Goal: Information Seeking & Learning: Learn about a topic

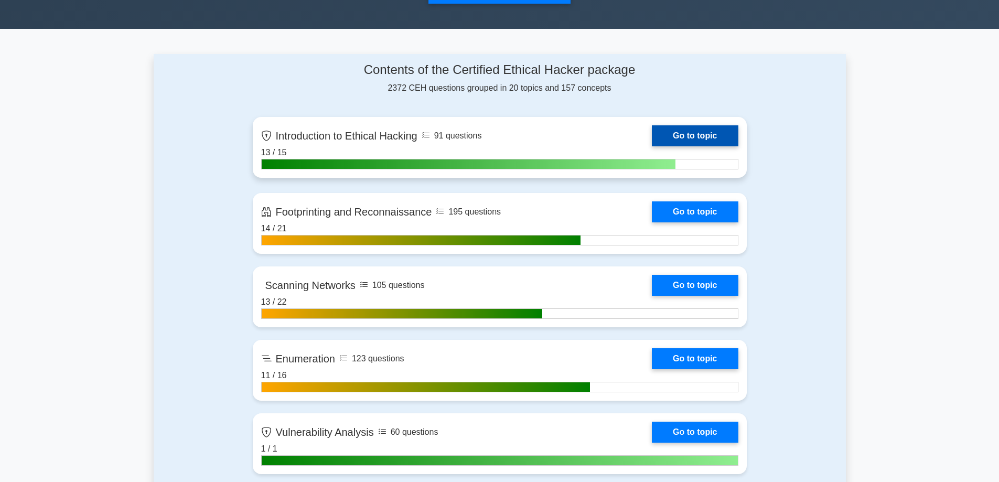
scroll to position [420, 0]
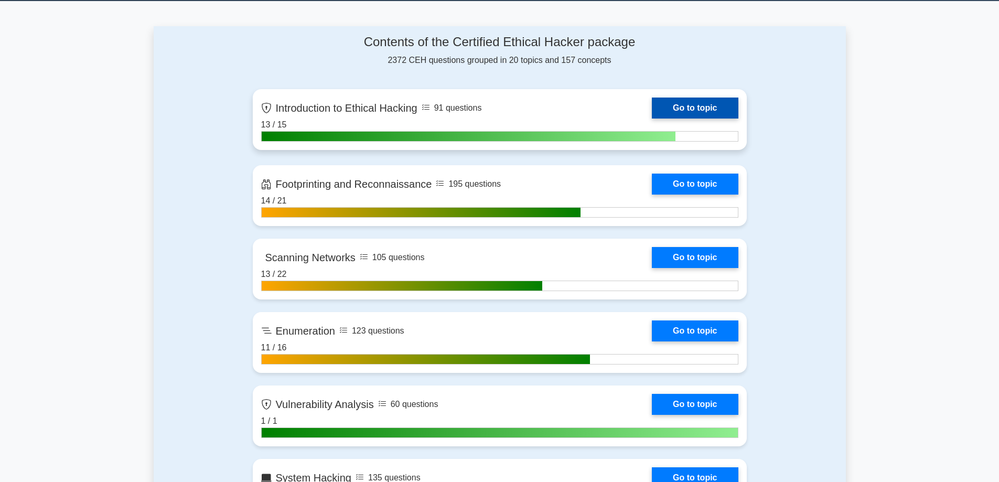
click at [652, 119] on link "Go to topic" at bounding box center [695, 108] width 86 height 21
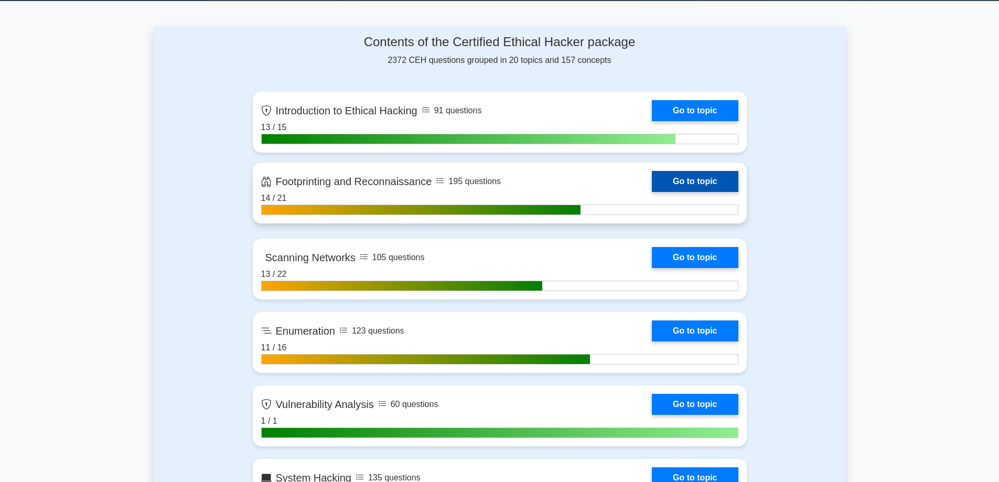
click at [652, 192] on link "Go to topic" at bounding box center [695, 181] width 86 height 21
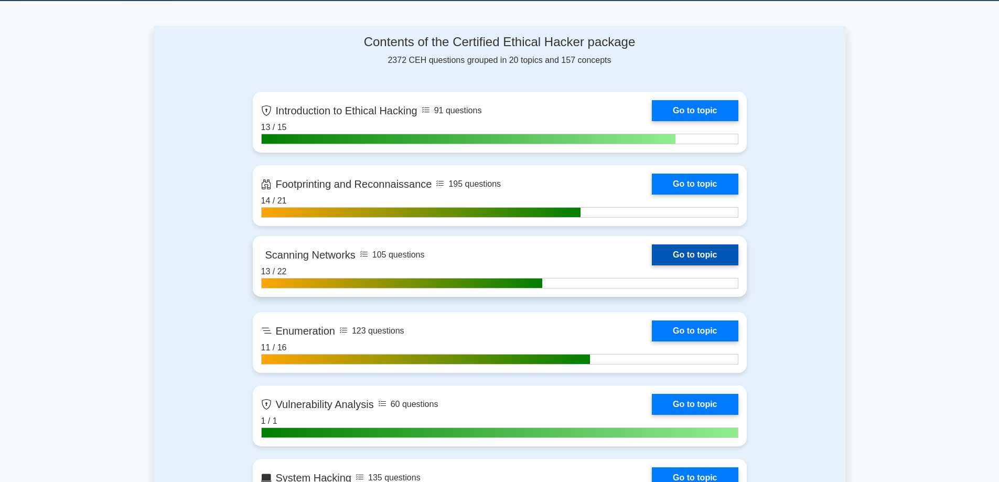
click at [652, 265] on link "Go to topic" at bounding box center [695, 254] width 86 height 21
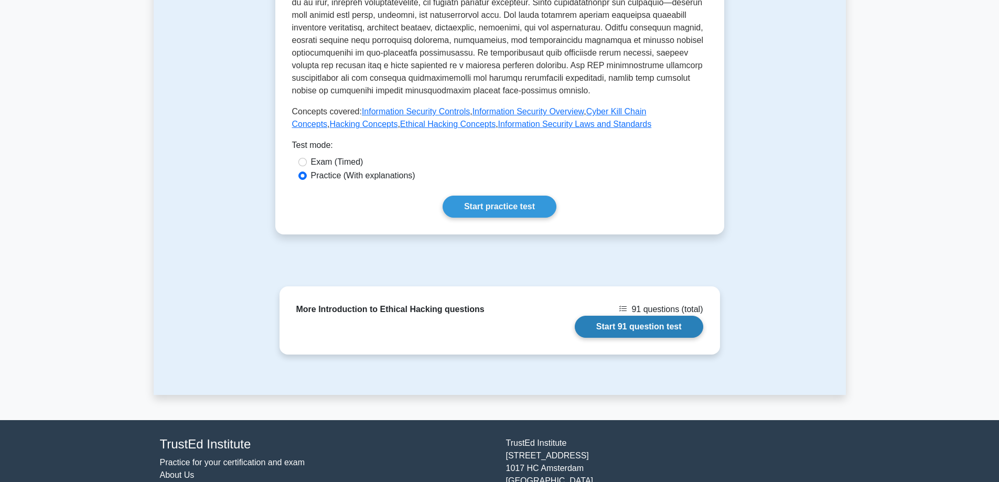
scroll to position [420, 0]
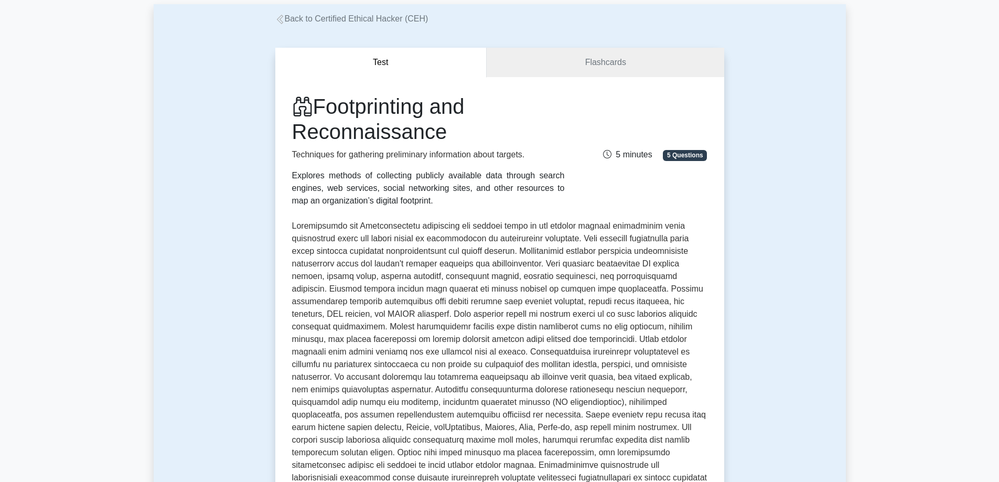
scroll to position [210, 0]
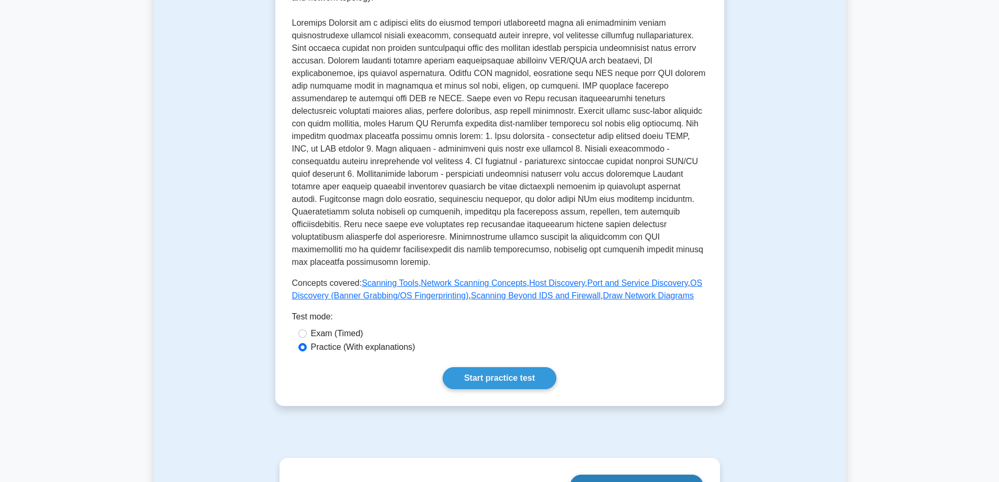
scroll to position [226, 0]
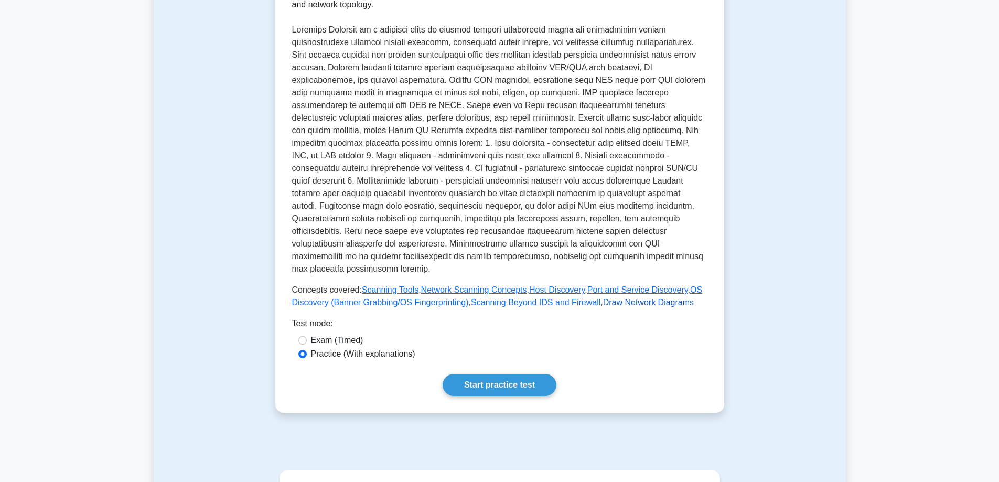
click at [632, 298] on link "Draw Network Diagrams" at bounding box center [648, 302] width 91 height 9
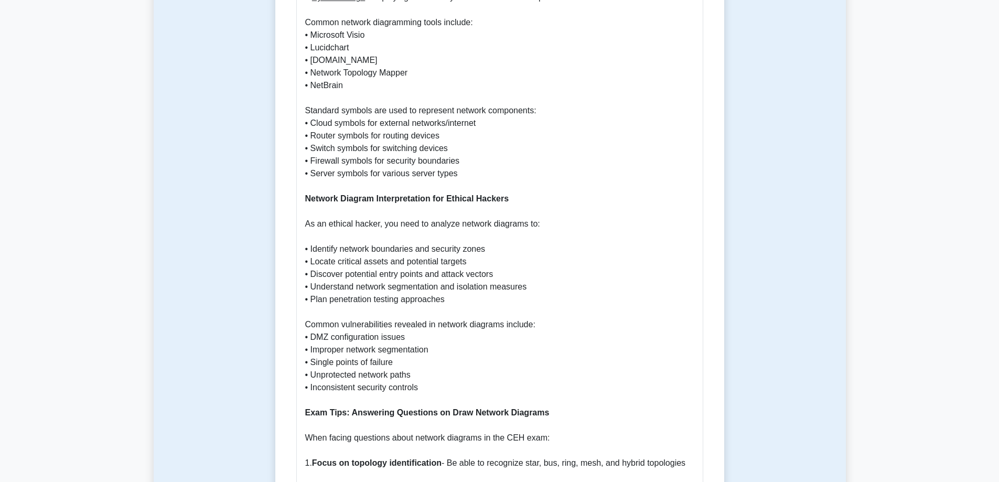
scroll to position [1049, 0]
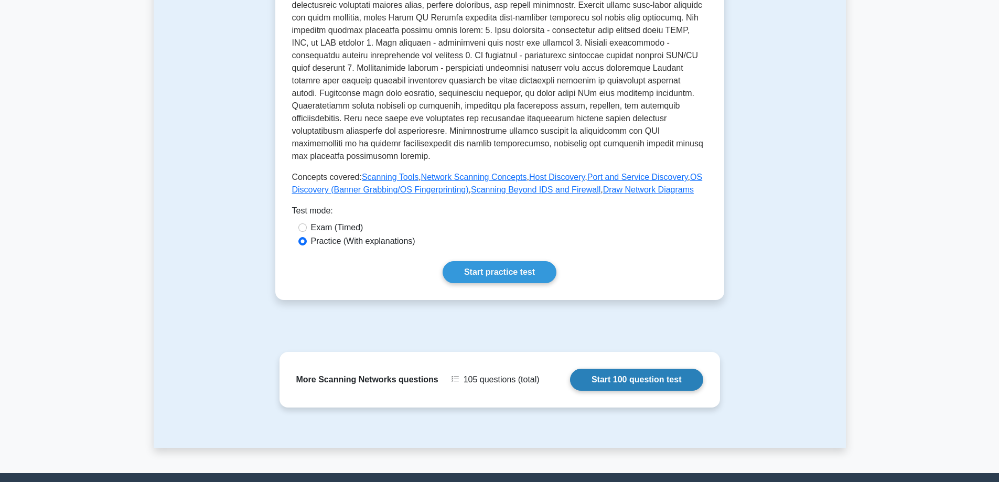
scroll to position [383, 0]
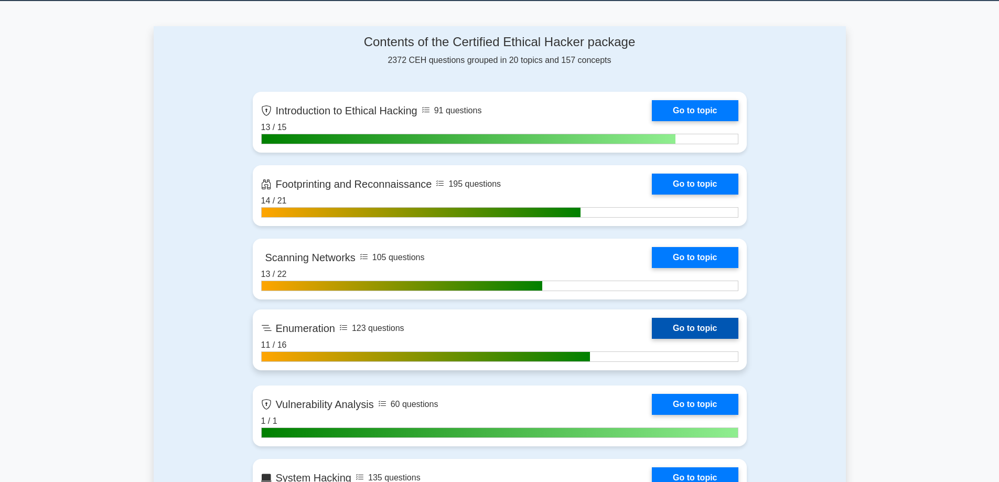
click at [652, 339] on link "Go to topic" at bounding box center [695, 328] width 86 height 21
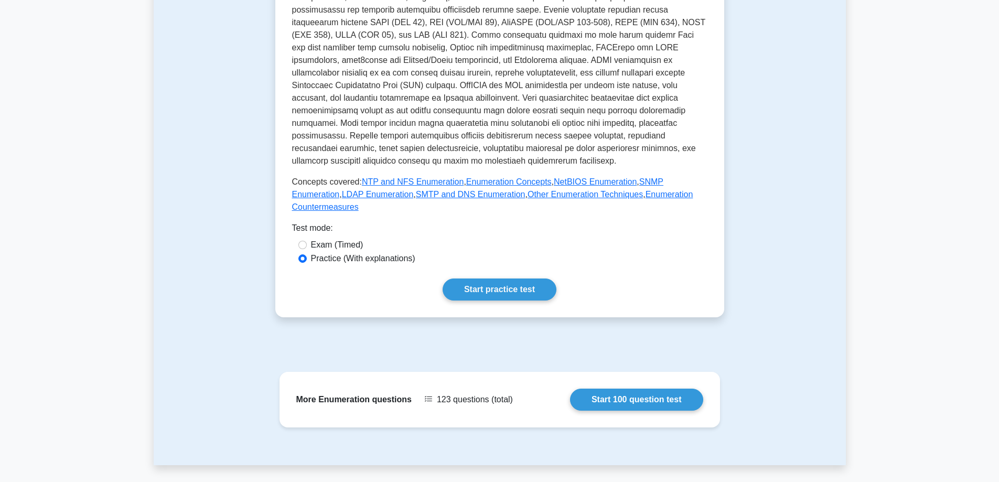
scroll to position [315, 0]
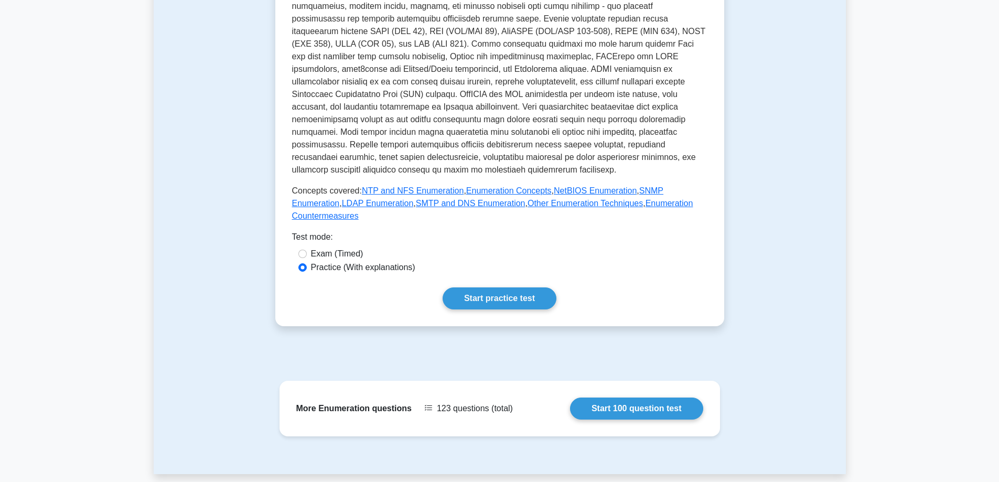
click at [815, 348] on div "Test Flashcards Enumeration Extracting detailed system information. Explains ho…" at bounding box center [500, 119] width 693 height 709
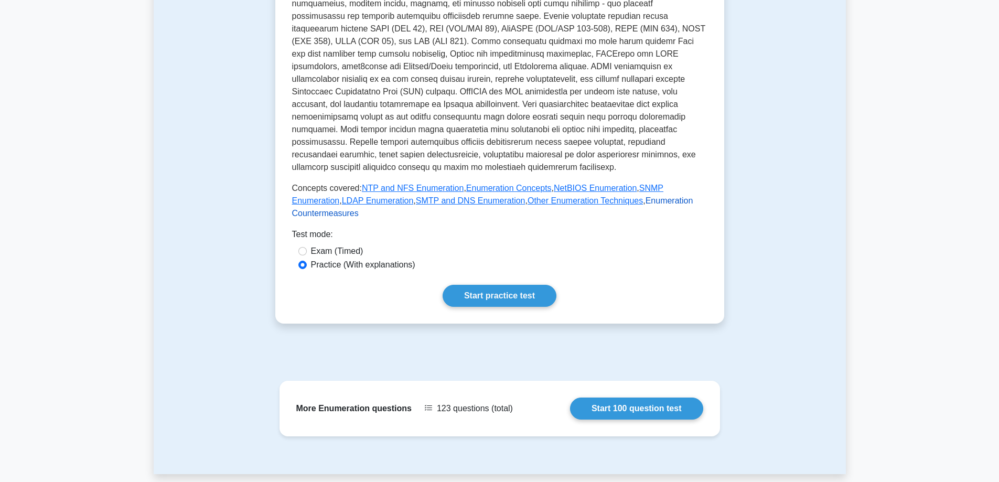
click at [638, 196] on link "Enumeration Countermeasures" at bounding box center [492, 207] width 401 height 22
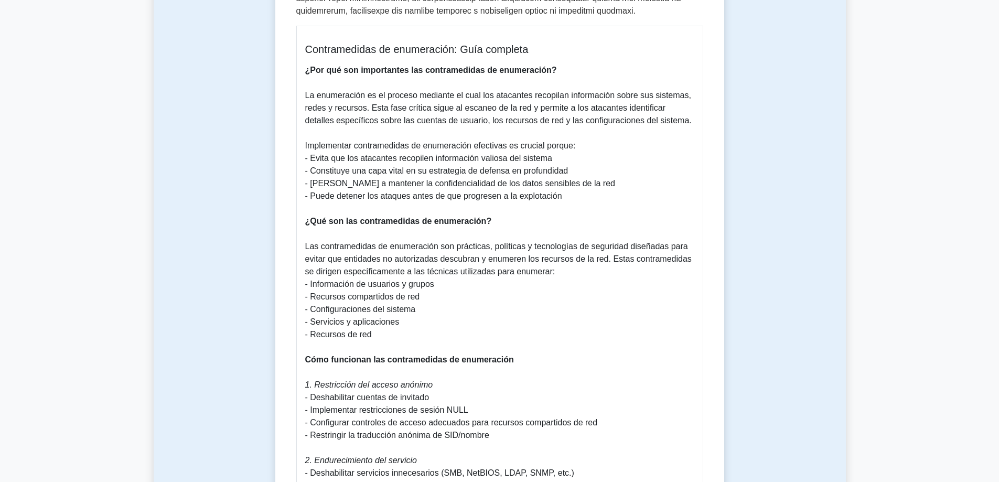
scroll to position [525, 0]
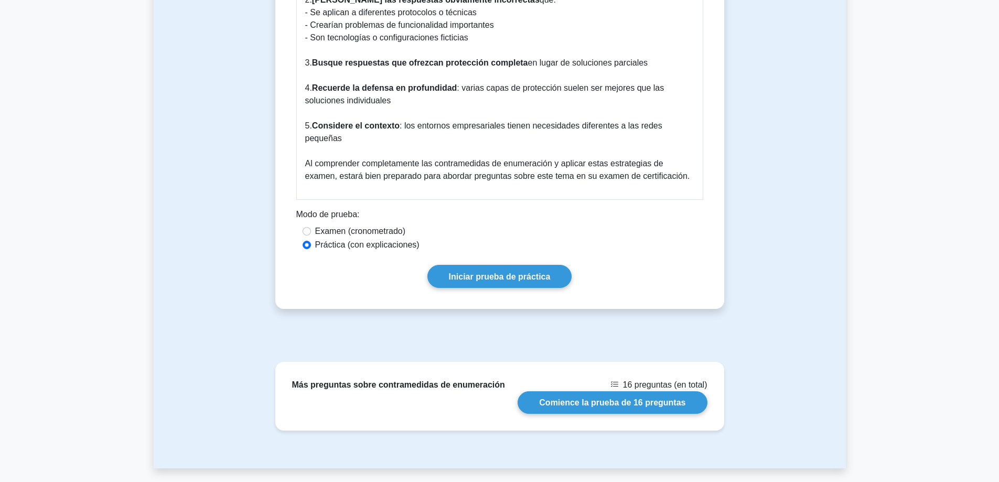
scroll to position [2256, 0]
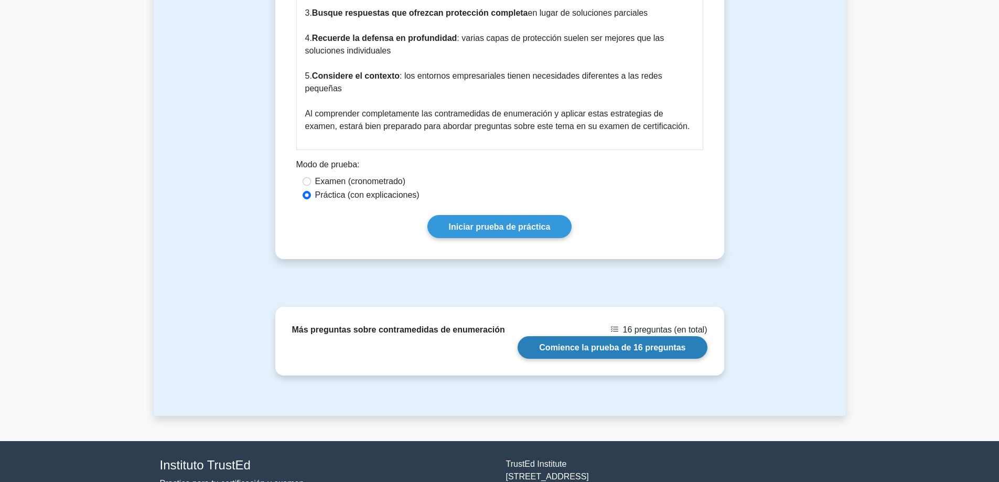
click at [657, 336] on link "Comience la prueba de 16 preguntas" at bounding box center [612, 347] width 189 height 23
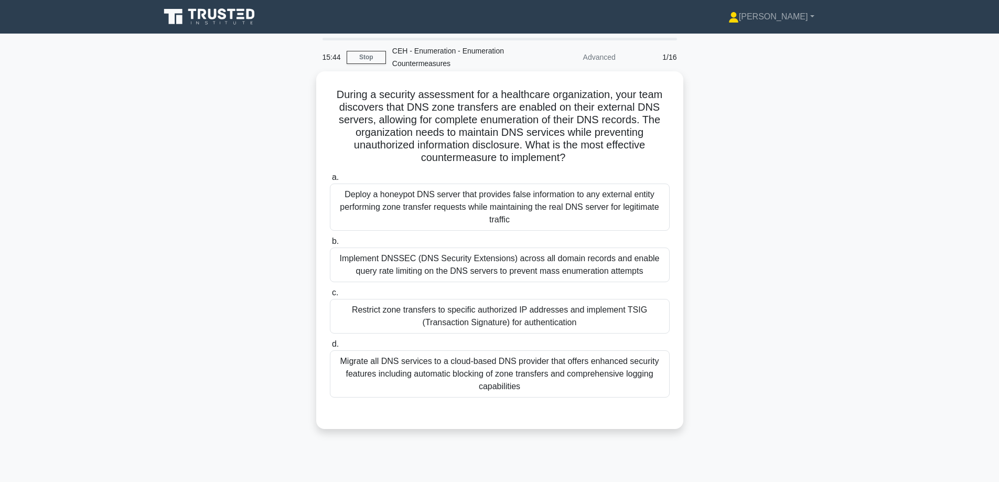
click at [429, 276] on div "Implement DNSSEC (DNS Security Extensions) across all domain records and enable…" at bounding box center [500, 265] width 340 height 35
click at [330, 245] on input "b. Implement DNSSEC (DNS Security Extensions) across all domain records and ena…" at bounding box center [330, 241] width 0 height 7
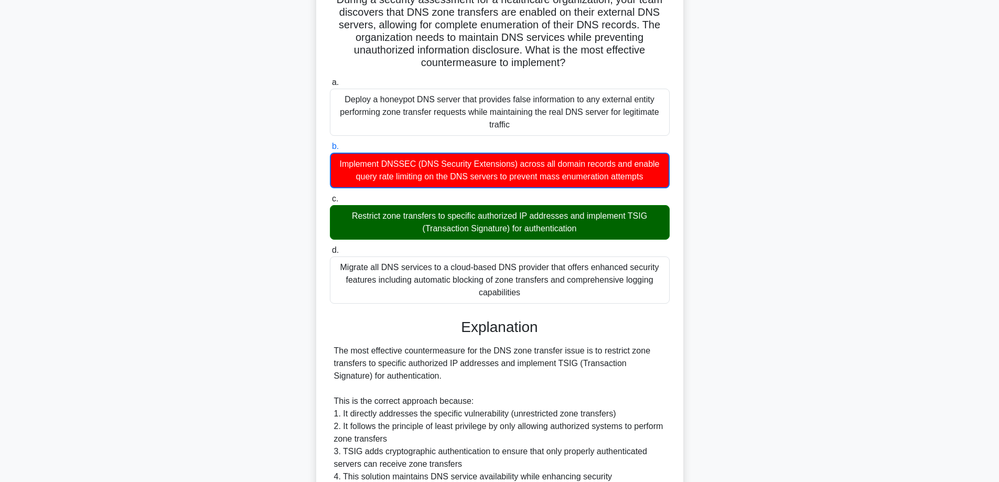
scroll to position [355, 0]
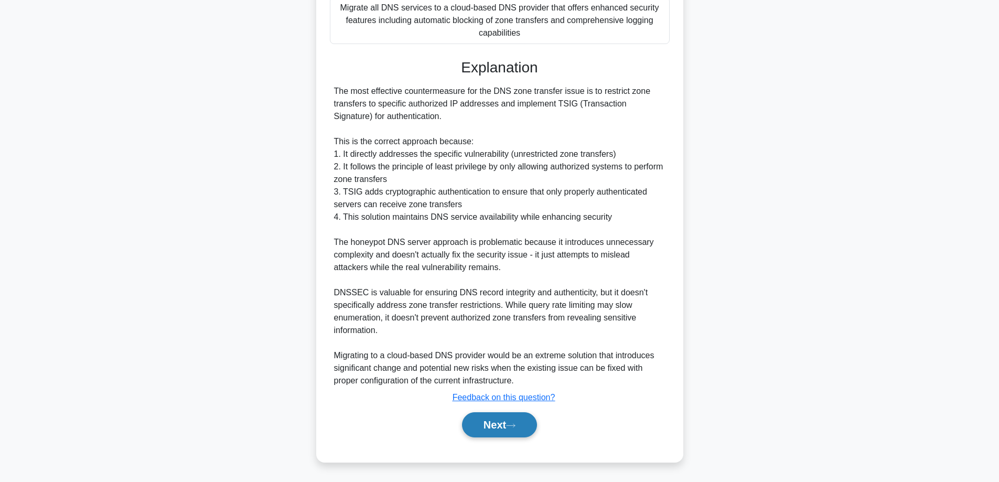
click at [490, 431] on button "Next" at bounding box center [499, 424] width 75 height 25
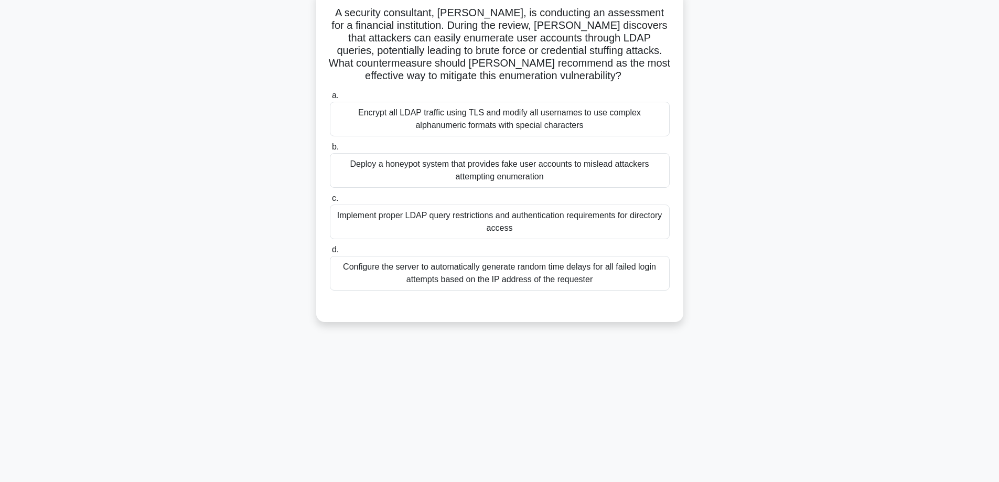
scroll to position [0, 0]
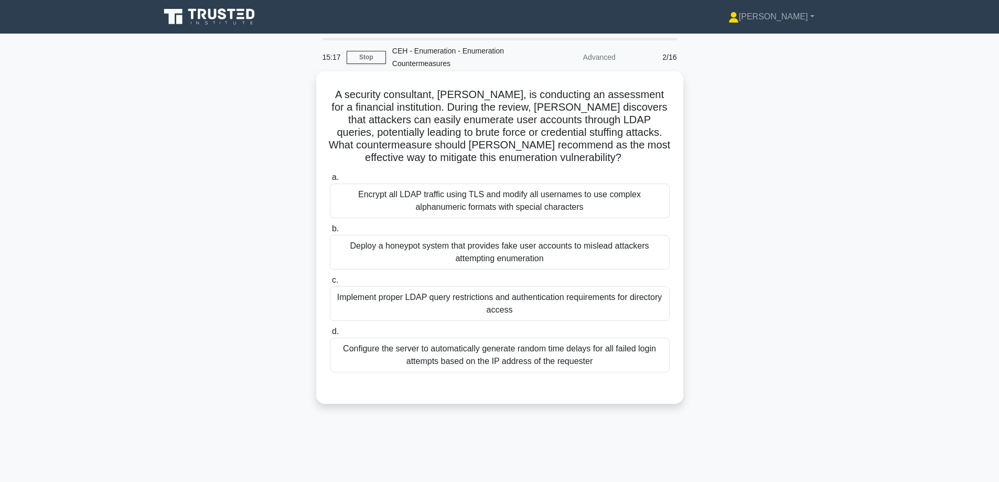
click at [524, 204] on div "Encrypt all LDAP traffic using TLS and modify all usernames to use complex alph…" at bounding box center [500, 201] width 340 height 35
click at [330, 181] on input "a. Encrypt all LDAP traffic using TLS and modify all usernames to use complex a…" at bounding box center [330, 177] width 0 height 7
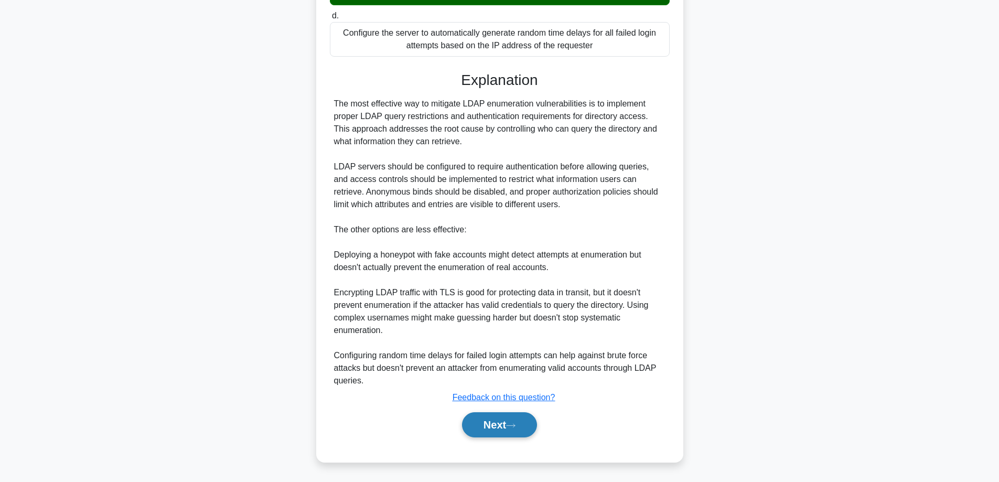
drag, startPoint x: 505, startPoint y: 419, endPoint x: 514, endPoint y: 414, distance: 10.1
click at [505, 419] on button "Next" at bounding box center [499, 424] width 75 height 25
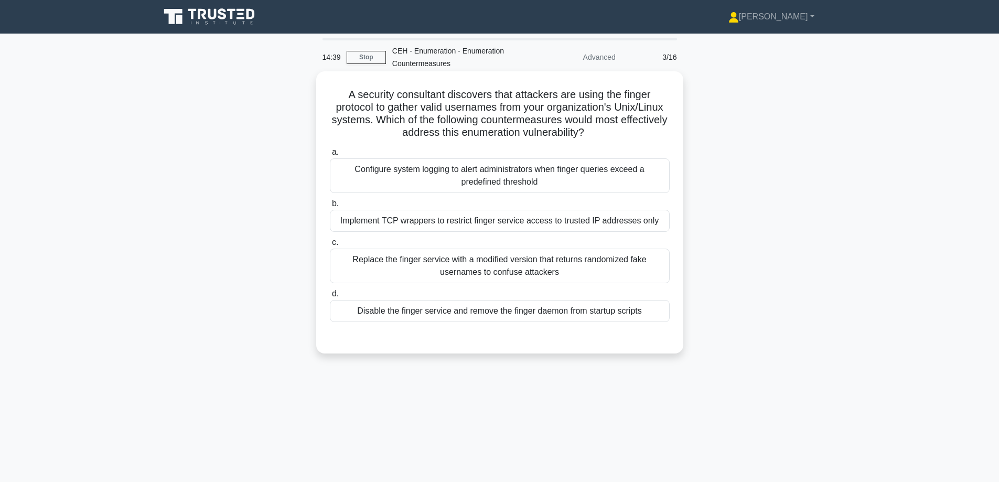
click at [453, 313] on div "Disable the finger service and remove the finger daemon from startup scripts" at bounding box center [500, 311] width 340 height 22
click at [330, 297] on input "d. Disable the finger service and remove the finger daemon from startup scripts" at bounding box center [330, 294] width 0 height 7
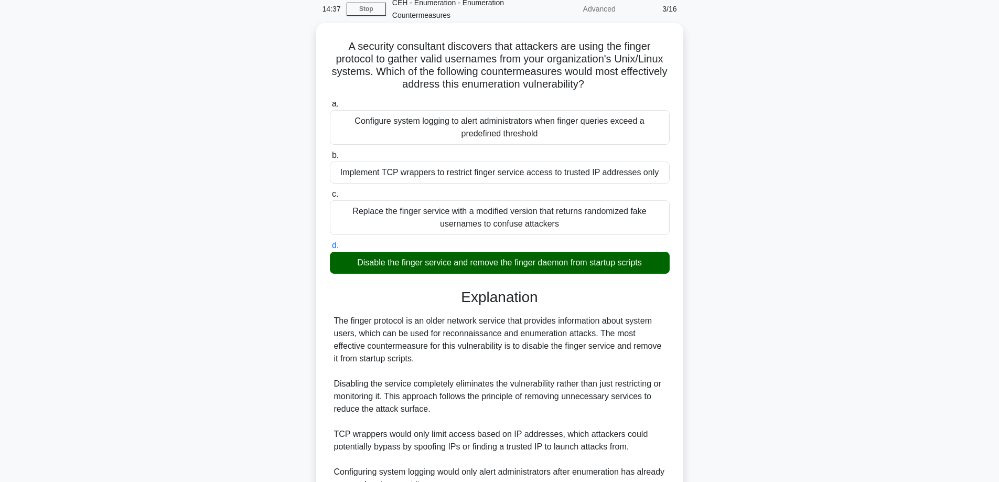
scroll to position [203, 0]
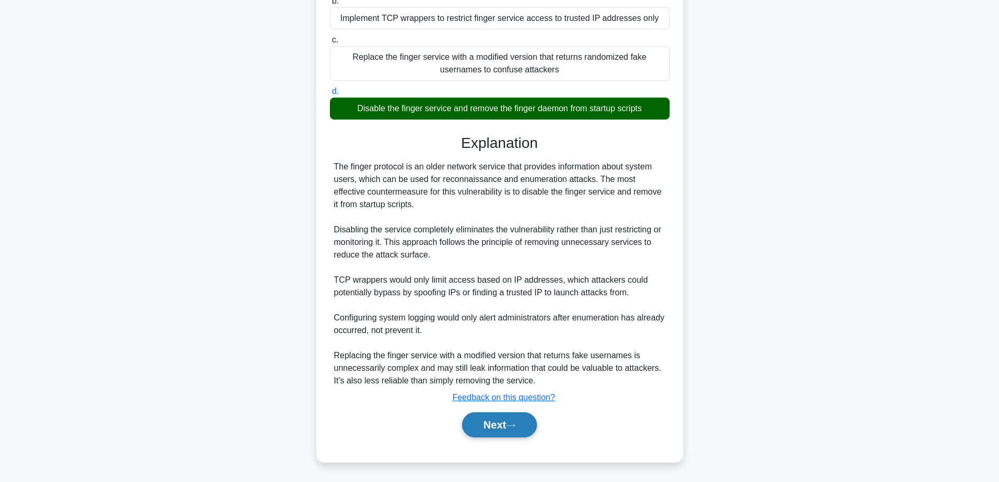
click at [473, 418] on button "Next" at bounding box center [499, 424] width 75 height 25
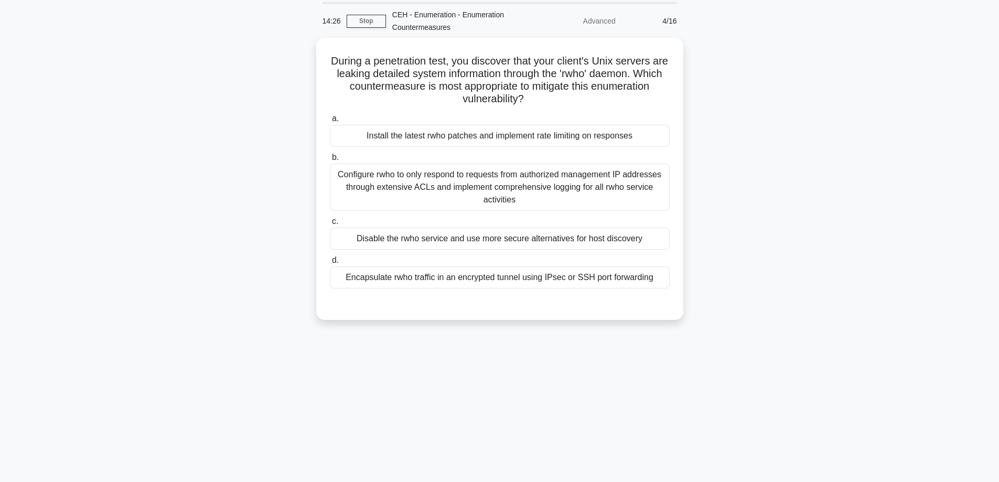
scroll to position [32, 0]
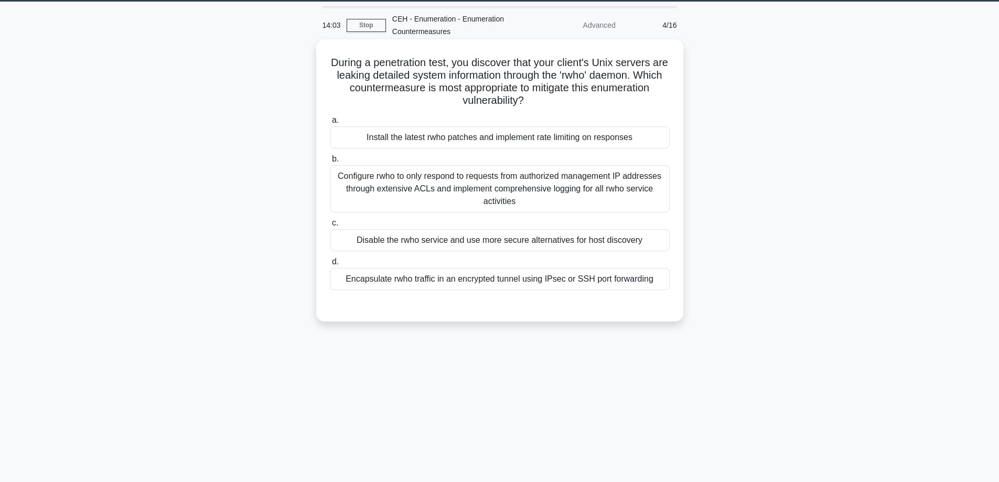
click at [462, 186] on div "Configure rwho to only respond to requests from authorized management IP addres…" at bounding box center [500, 188] width 340 height 47
click at [330, 163] on input "b. Configure rwho to only respond to requests from authorized management IP add…" at bounding box center [330, 159] width 0 height 7
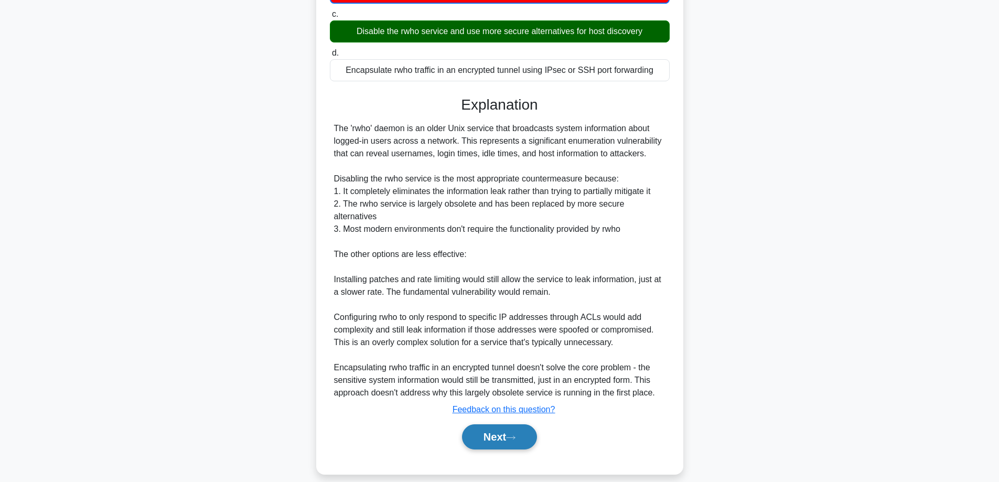
click at [520, 429] on button "Next" at bounding box center [499, 436] width 75 height 25
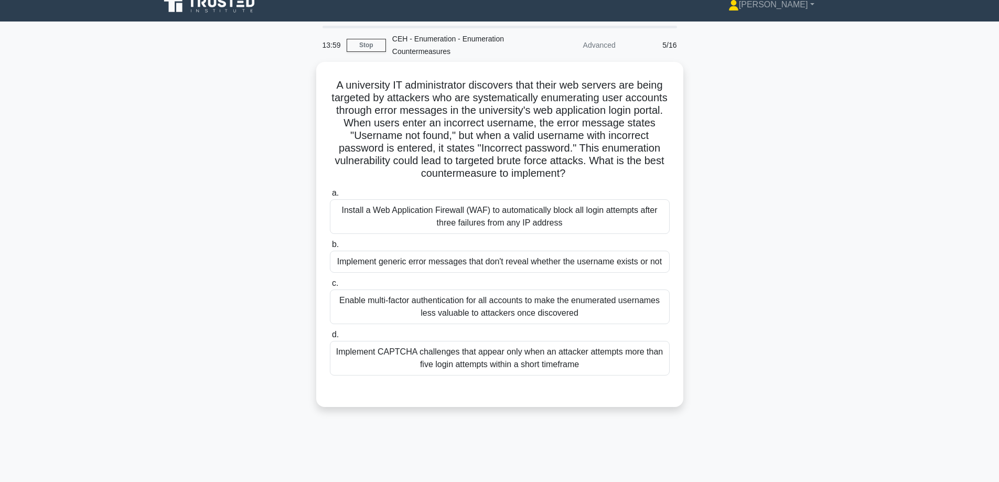
scroll to position [0, 0]
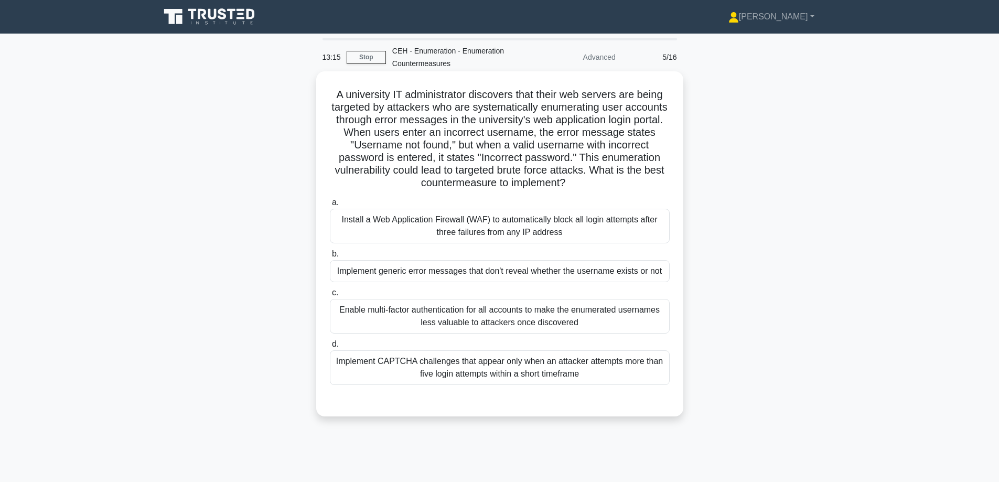
click at [367, 270] on div "Implement generic error messages that don't reveal whether the username exists …" at bounding box center [500, 271] width 340 height 22
click at [330, 258] on input "b. Implement generic error messages that don't reveal whether the username exis…" at bounding box center [330, 254] width 0 height 7
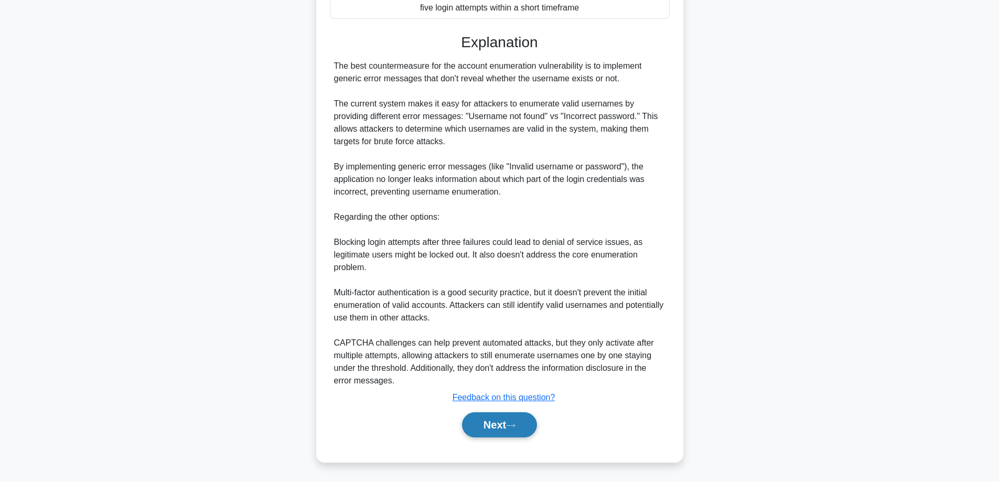
click at [498, 422] on button "Next" at bounding box center [499, 424] width 75 height 25
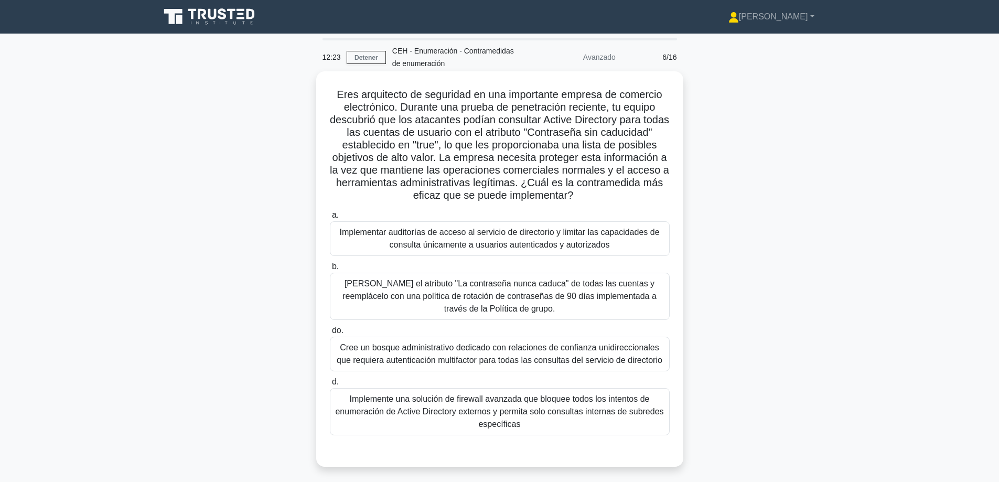
click at [429, 411] on font "Implemente una solución de firewall avanzada que bloquee todos los intentos de …" at bounding box center [499, 412] width 328 height 34
click at [330, 386] on input "d. Implemente una solución de firewall avanzada que bloquee todos los intentos …" at bounding box center [330, 382] width 0 height 7
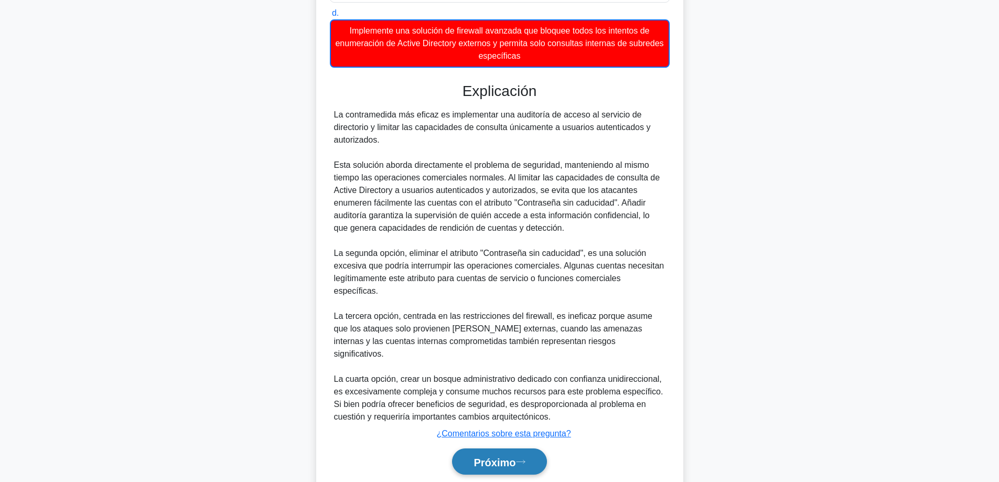
scroll to position [382, 0]
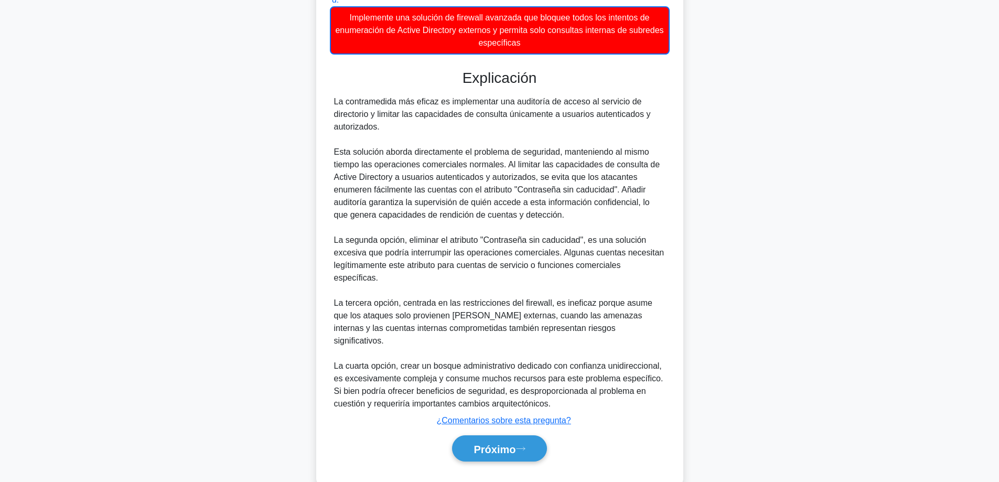
click at [521, 439] on div "Próximo" at bounding box center [500, 448] width 340 height 35
click at [512, 435] on button "Próximo" at bounding box center [499, 448] width 94 height 27
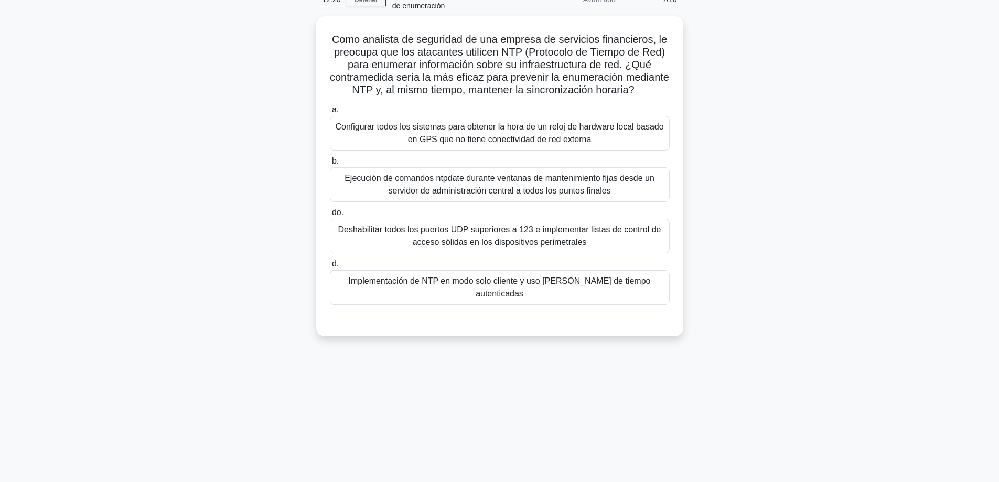
scroll to position [0, 0]
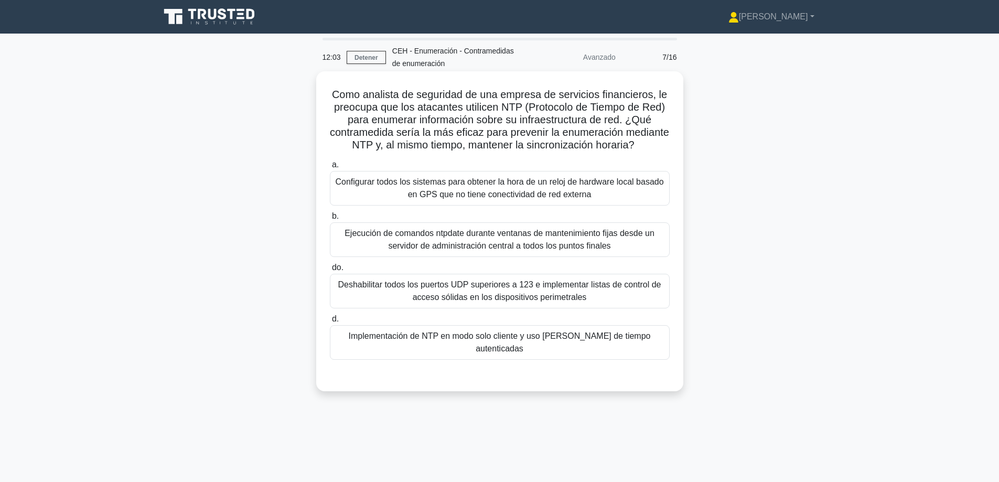
click at [606, 304] on font "Deshabilitar todos los puertos UDP superiores a 123 e implementar listas de con…" at bounding box center [500, 291] width 331 height 25
click at [330, 271] on input "do. Deshabilitar todos los puertos UDP superiores a 123 e implementar listas de…" at bounding box center [330, 267] width 0 height 7
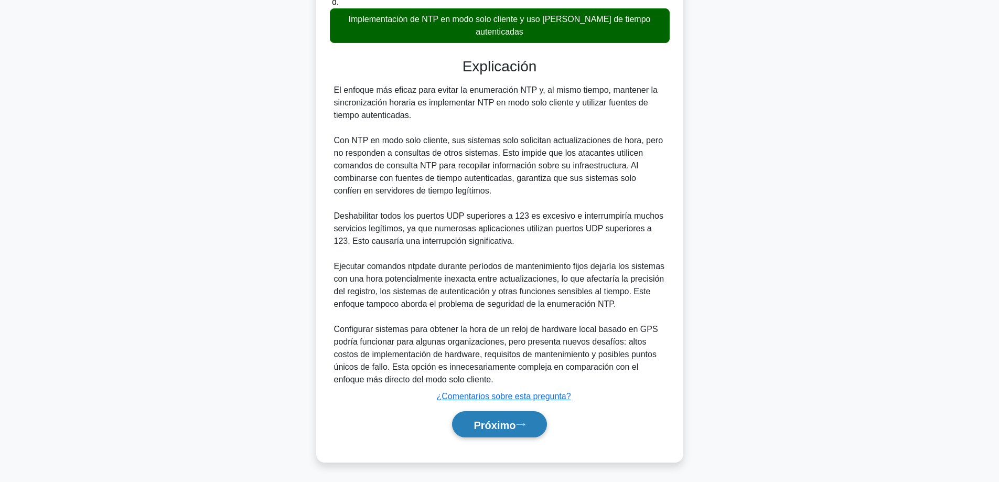
click at [481, 430] on font "Próximo" at bounding box center [495, 425] width 42 height 12
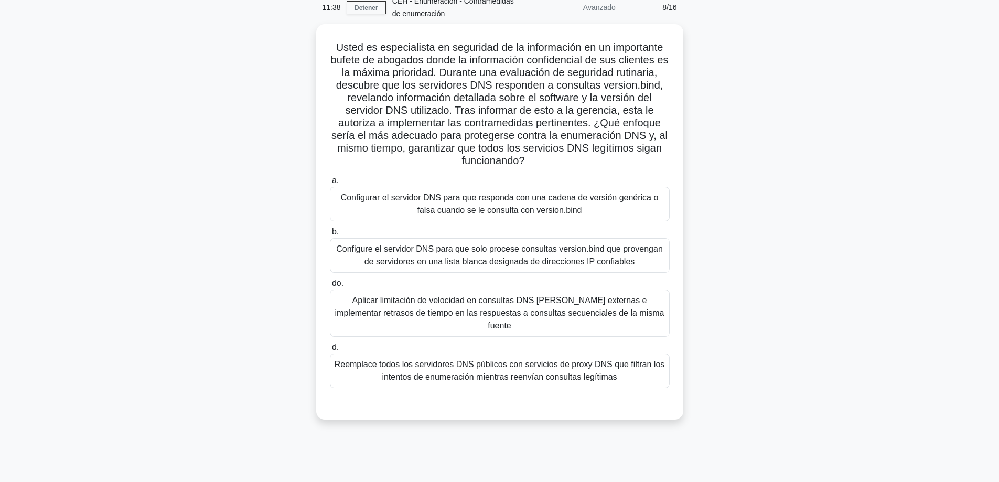
scroll to position [52, 0]
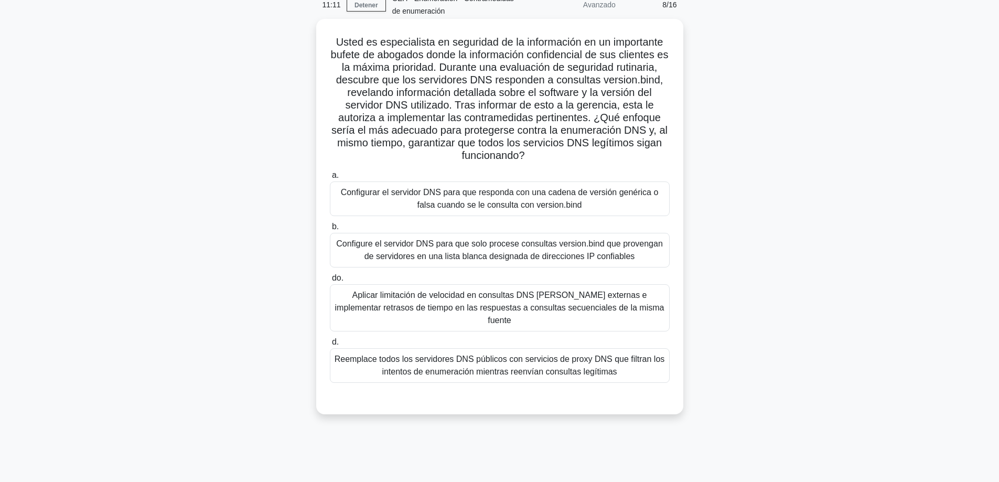
click at [490, 258] on font "Configure el servidor DNS para que solo procese consultas version.bind que prov…" at bounding box center [499, 250] width 327 height 22
click at [330, 230] on input "b. Configure el servidor DNS para que solo procese consultas version.bind que p…" at bounding box center [330, 226] width 0 height 7
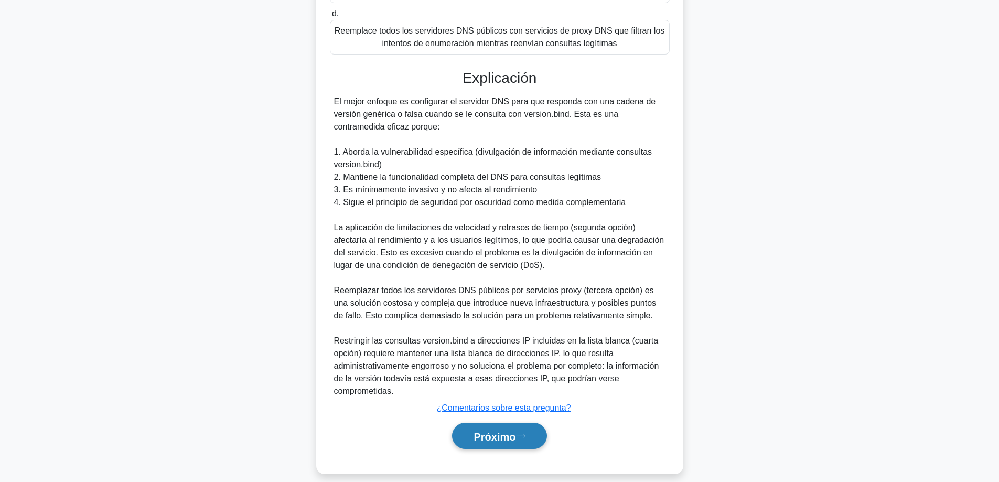
click at [499, 431] on font "Próximo" at bounding box center [495, 437] width 42 height 12
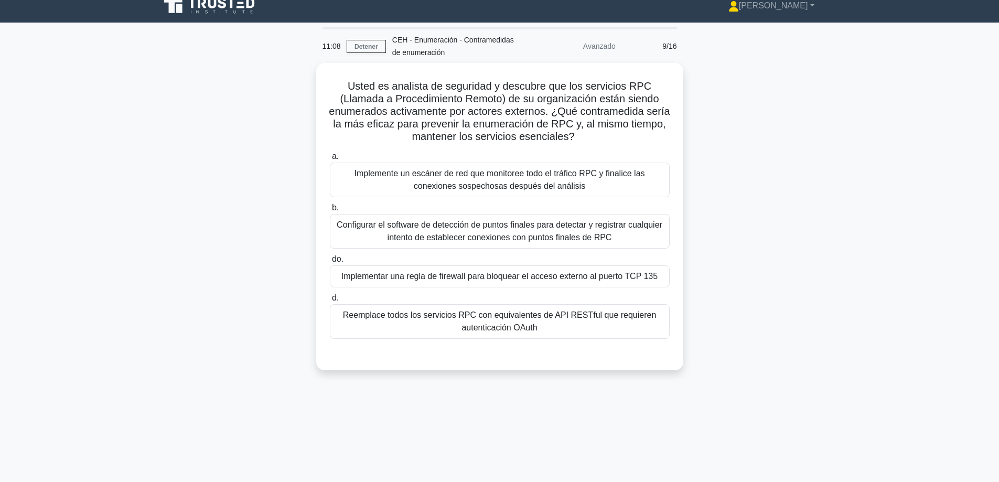
scroll to position [0, 0]
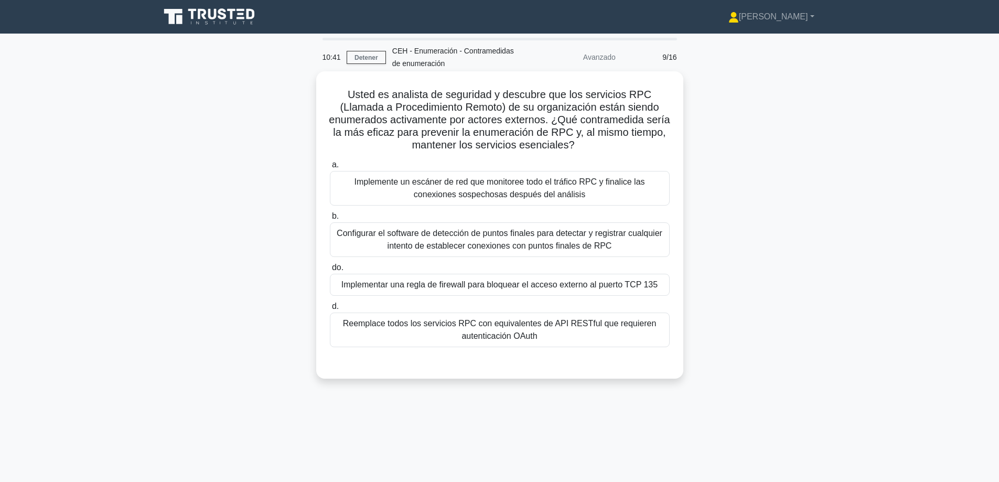
click at [595, 299] on div "a. Implemente un escáner de red que monitoree todo el tráfico RPC y finalice la…" at bounding box center [500, 252] width 353 height 193
click at [581, 285] on font "Implementar una regla de firewall para bloquear el acceso externo al puerto TCP…" at bounding box center [500, 284] width 316 height 9
click at [330, 271] on input "do. Implementar una regla de firewall para bloquear el acceso externo al puerto…" at bounding box center [330, 267] width 0 height 7
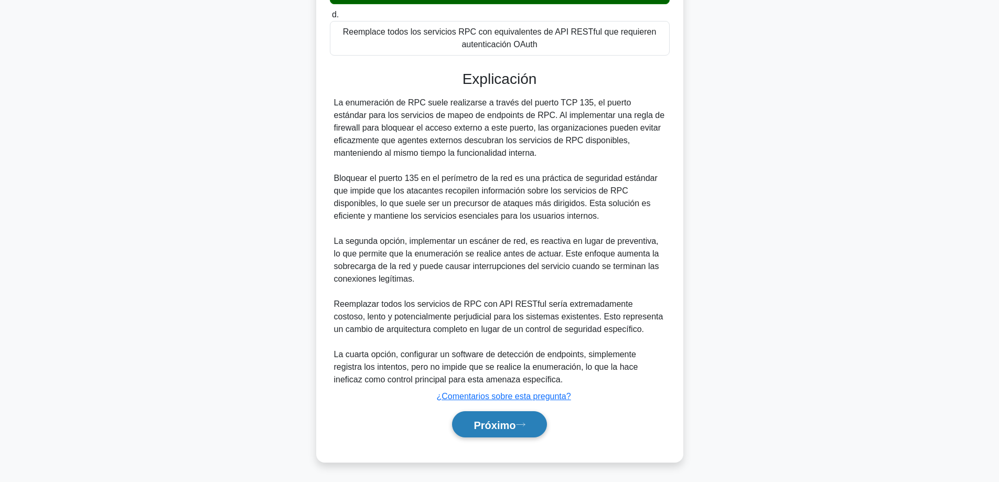
click at [492, 421] on font "Próximo" at bounding box center [495, 425] width 42 height 12
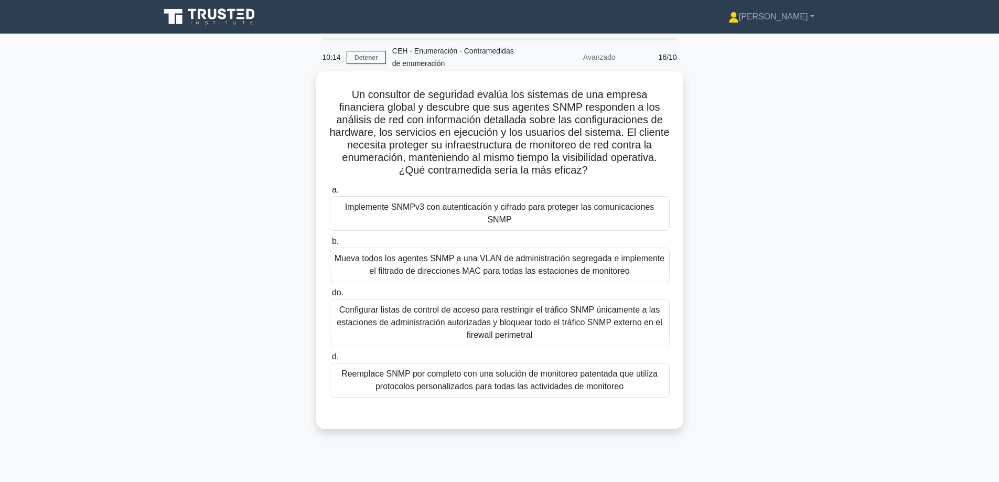
drag, startPoint x: 452, startPoint y: 209, endPoint x: 524, endPoint y: 225, distance: 73.6
click at [454, 208] on font "Implemente SNMPv3 con autenticación y cifrado para proteger las comunicaciones …" at bounding box center [500, 214] width 310 height 22
click at [557, 237] on label "b. Mueva todos los agentes SNMP a una VLAN de administración segregada e implem…" at bounding box center [500, 258] width 340 height 47
click at [330, 238] on input "b. Mueva todos los agentes SNMP a una VLAN de administración segregada e implem…" at bounding box center [330, 241] width 0 height 7
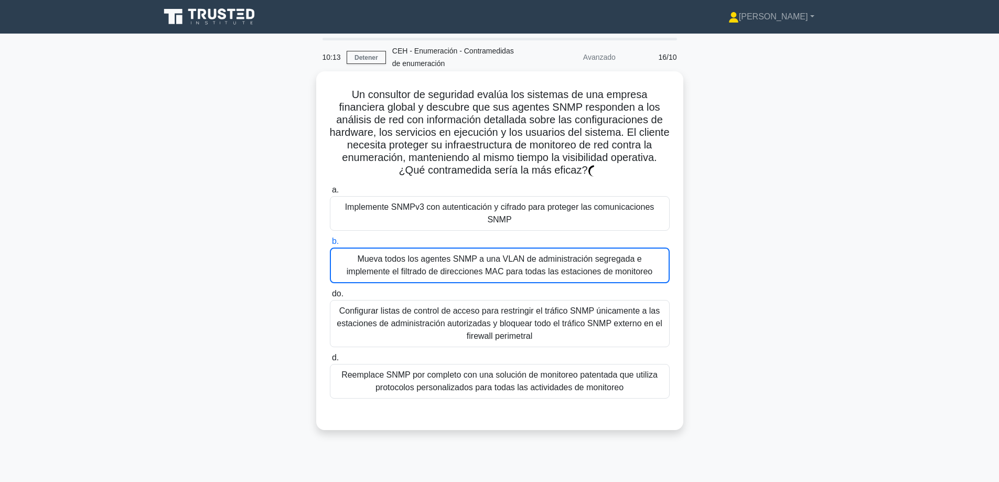
click at [502, 209] on font "Implemente SNMPv3 con autenticación y cifrado para proteger las comunicaciones …" at bounding box center [500, 214] width 310 height 22
click at [330, 194] on input "a. Implemente SNMPv3 con autenticación y cifrado para proteger las comunicacion…" at bounding box center [330, 190] width 0 height 7
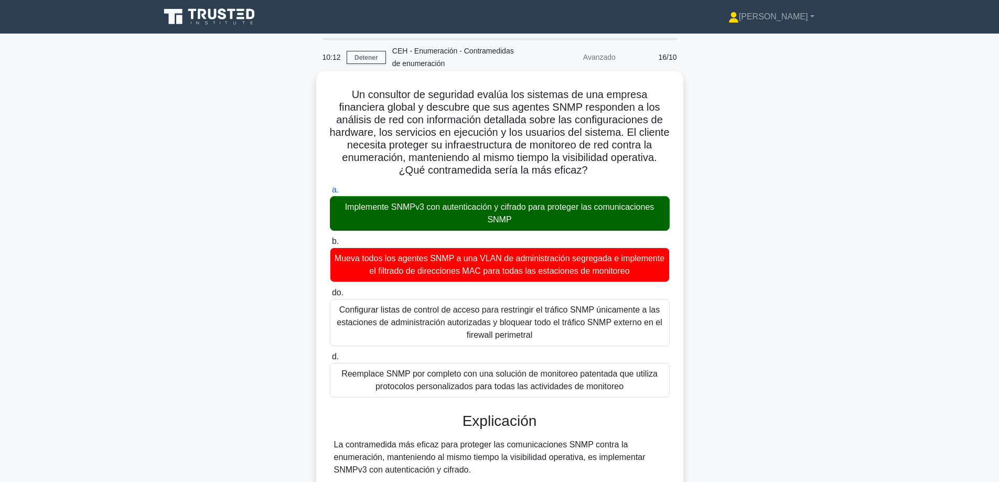
click at [504, 210] on font "Implemente SNMPv3 con autenticación y cifrado para proteger las comunicaciones …" at bounding box center [500, 214] width 310 height 22
click at [330, 194] on input "a. Implemente SNMPv3 con autenticación y cifrado para proteger las comunicacion…" at bounding box center [330, 190] width 0 height 7
click at [506, 209] on font "Implemente SNMPv3 con autenticación y cifrado para proteger las comunicaciones …" at bounding box center [500, 214] width 310 height 22
click at [330, 194] on input "a. Implemente SNMPv3 con autenticación y cifrado para proteger las comunicacion…" at bounding box center [330, 190] width 0 height 7
click at [510, 209] on font "Implemente SNMPv3 con autenticación y cifrado para proteger las comunicaciones …" at bounding box center [500, 214] width 310 height 22
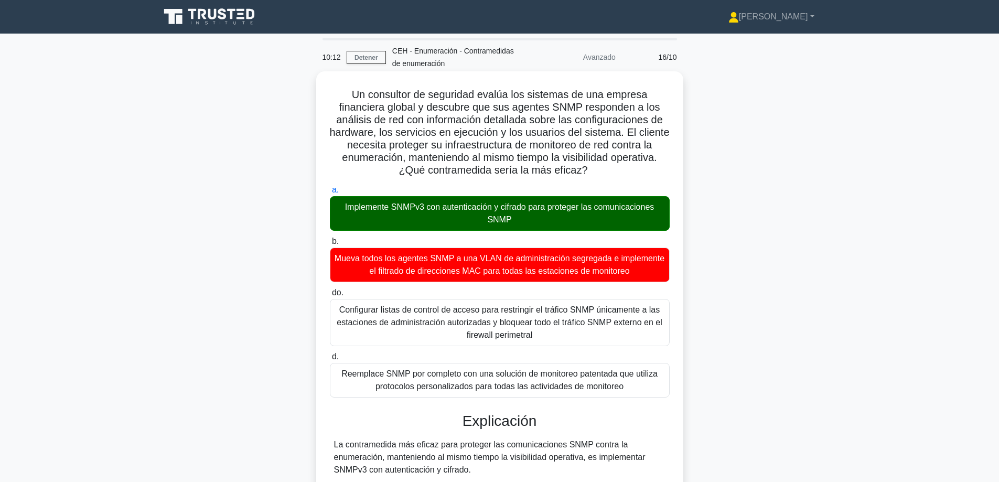
click at [518, 210] on font "Implemente SNMPv3 con autenticación y cifrado para proteger las comunicaciones …" at bounding box center [500, 214] width 310 height 22
click at [330, 194] on input "a. Implemente SNMPv3 con autenticación y cifrado para proteger las comunicacion…" at bounding box center [330, 190] width 0 height 7
click at [521, 210] on font "Implemente SNMPv3 con autenticación y cifrado para proteger las comunicaciones …" at bounding box center [500, 214] width 310 height 22
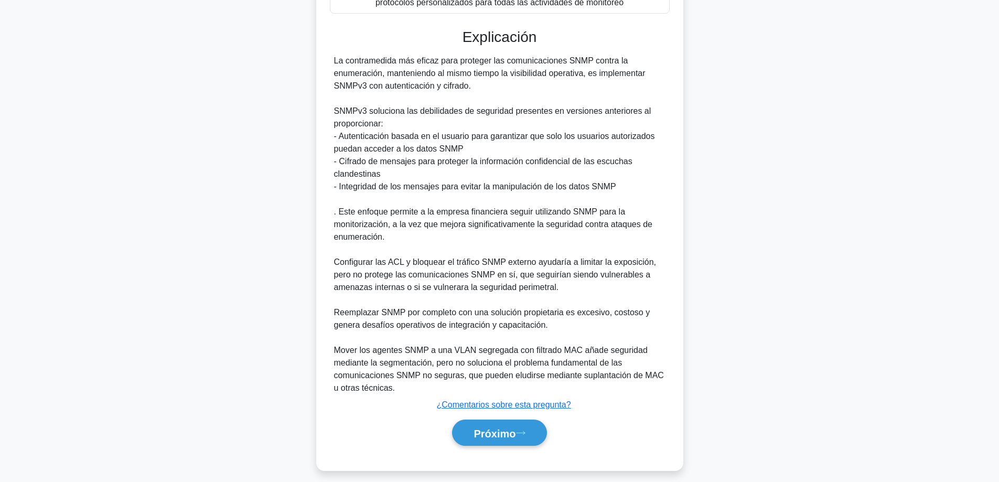
scroll to position [393, 0]
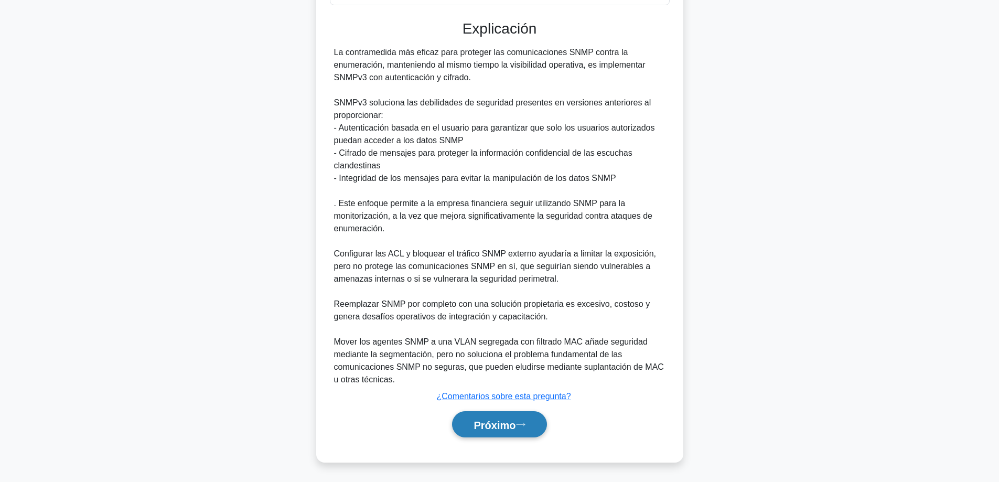
drag, startPoint x: 497, startPoint y: 421, endPoint x: 513, endPoint y: 412, distance: 17.8
click at [500, 420] on font "Próximo" at bounding box center [495, 425] width 42 height 12
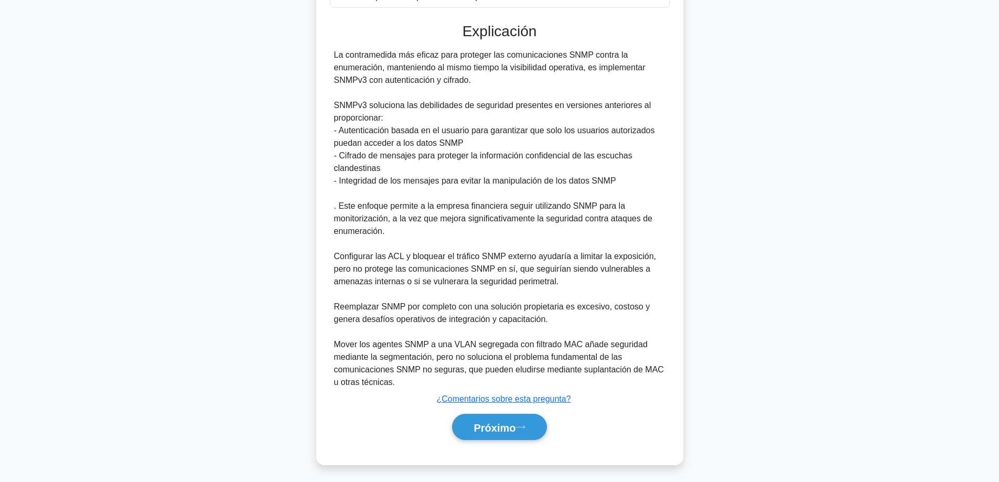
scroll to position [84, 0]
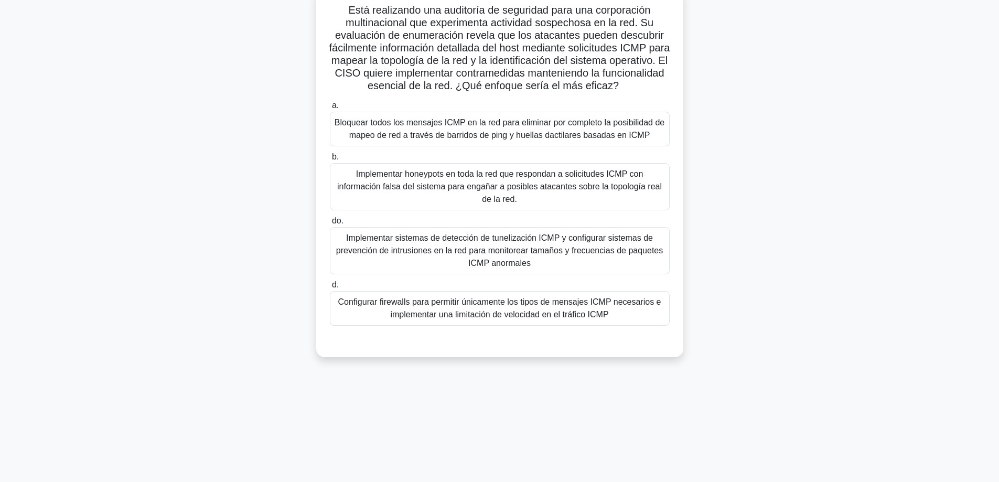
click at [425, 316] on font "Configurar firewalls para permitir únicamente los tipos de mensajes ICMP necesa…" at bounding box center [499, 308] width 323 height 22
click at [330, 289] on input "d. Configurar firewalls para permitir únicamente los tipos de mensajes ICMP nec…" at bounding box center [330, 285] width 0 height 7
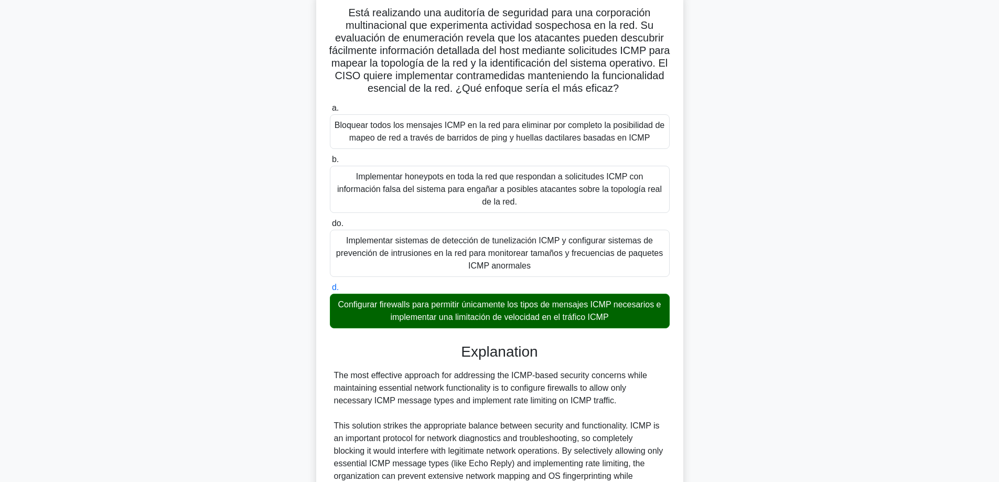
scroll to position [381, 0]
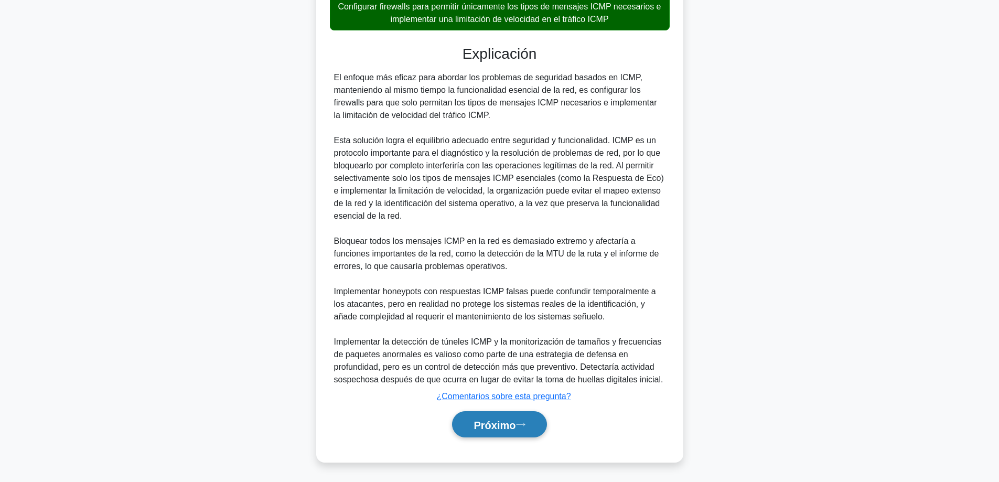
click at [500, 419] on font "Próximo" at bounding box center [495, 425] width 42 height 12
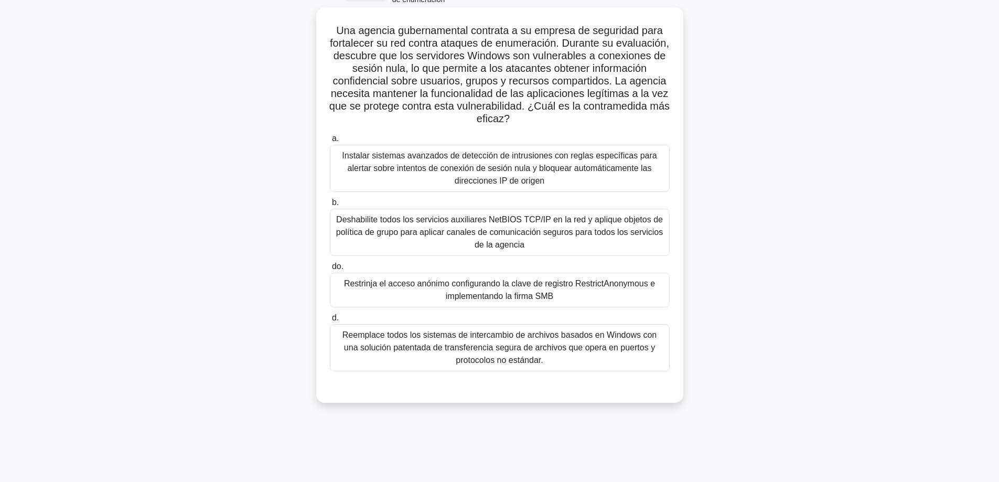
scroll to position [0, 0]
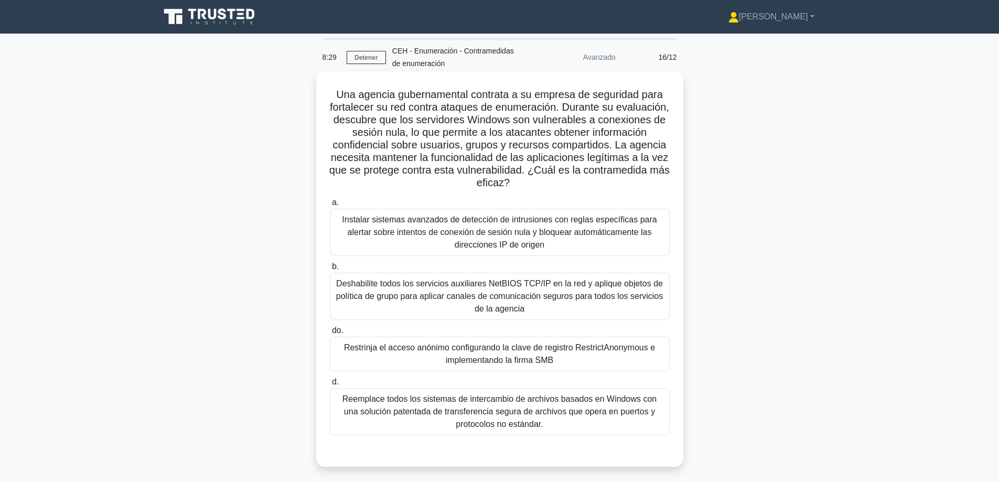
click at [556, 305] on font "Deshabilite todos los servicios auxiliares NetBIOS TCP/IP en la red y aplique o…" at bounding box center [500, 297] width 331 height 38
click at [330, 270] on input "b. Deshabilite todos los servicios auxiliares NetBIOS TCP/IP en la red y apliqu…" at bounding box center [330, 266] width 0 height 7
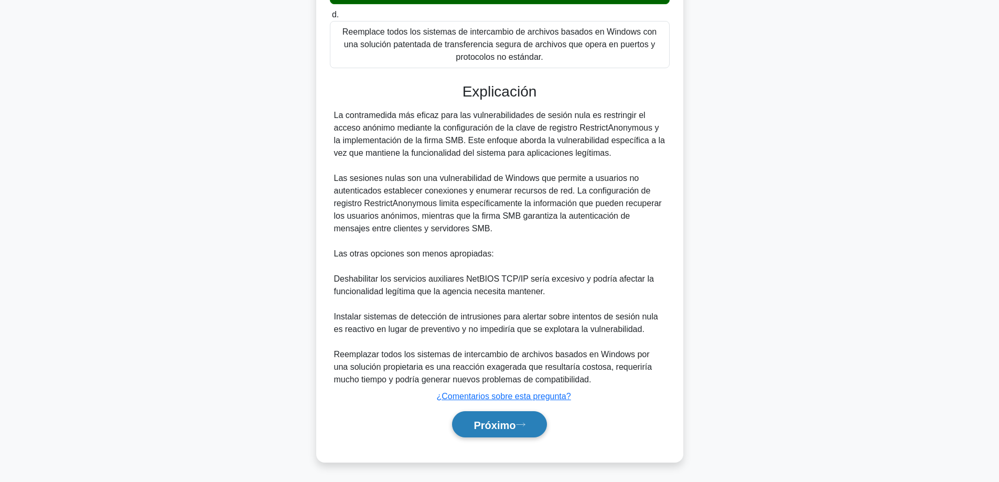
click at [507, 427] on font "Próximo" at bounding box center [495, 425] width 42 height 12
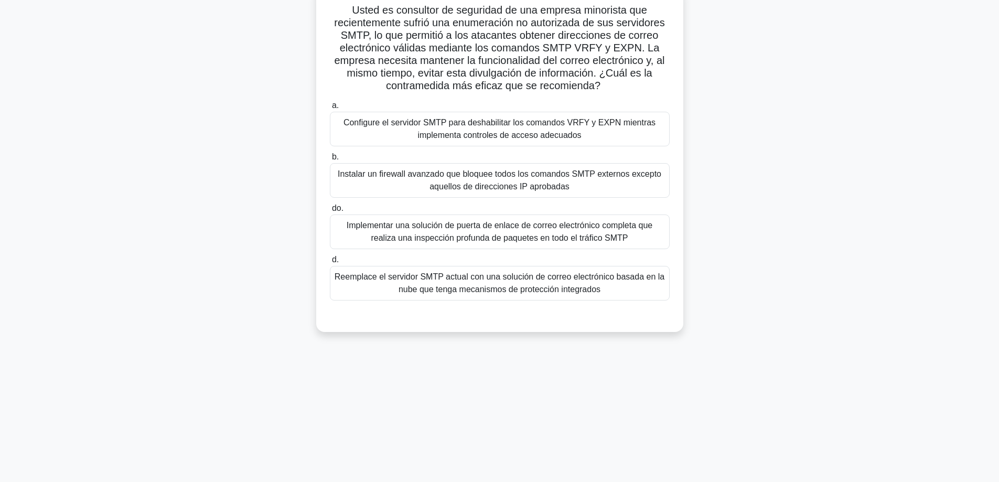
click at [496, 167] on div "Instalar un firewall avanzado que bloquee todos los comandos SMTP externos exce…" at bounding box center [500, 180] width 340 height 35
click at [330, 161] on input "b. Instalar un firewall avanzado que bloquee todos los comandos SMTP externos e…" at bounding box center [330, 157] width 0 height 7
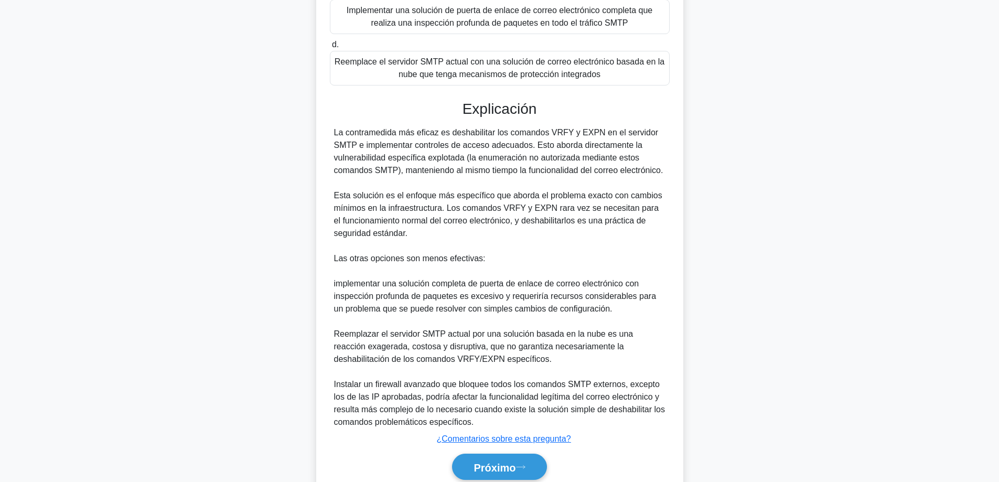
scroll to position [344, 0]
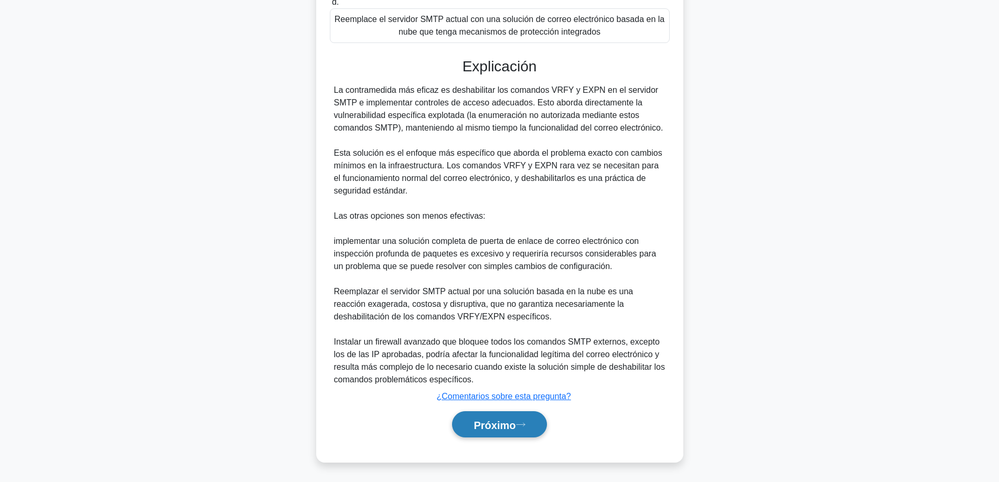
click at [498, 428] on font "Próximo" at bounding box center [495, 425] width 42 height 12
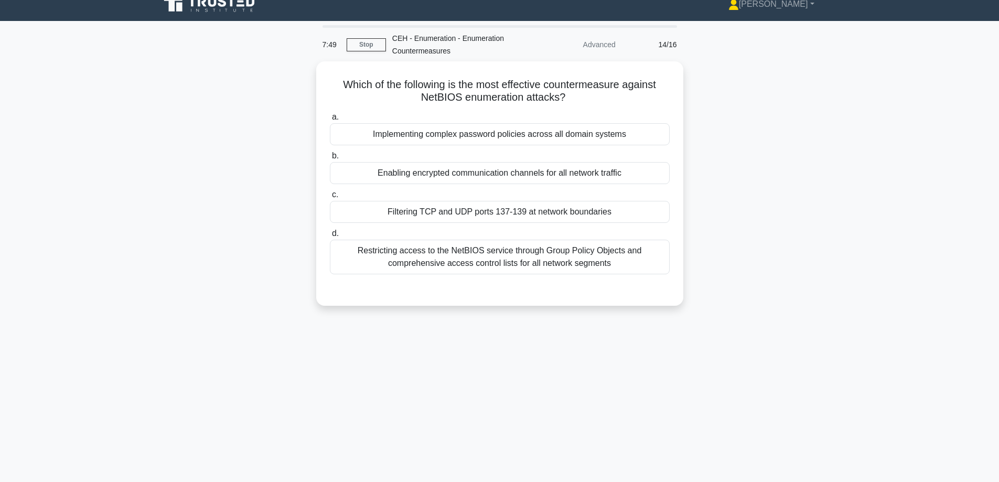
scroll to position [0, 0]
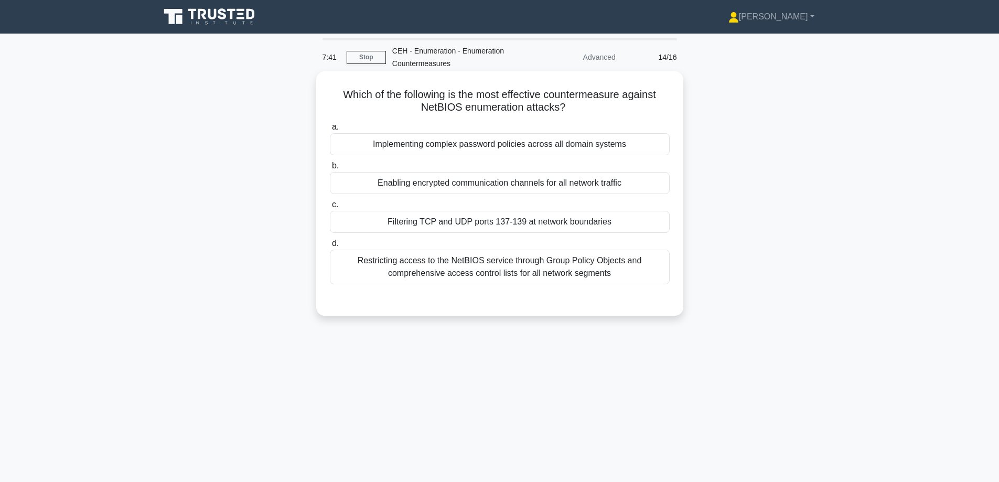
click at [581, 223] on div "Filtering TCP and UDP ports 137-139 at network boundaries" at bounding box center [500, 222] width 340 height 22
click at [330, 208] on input "c. Filtering TCP and UDP ports 137-139 at network boundaries" at bounding box center [330, 204] width 0 height 7
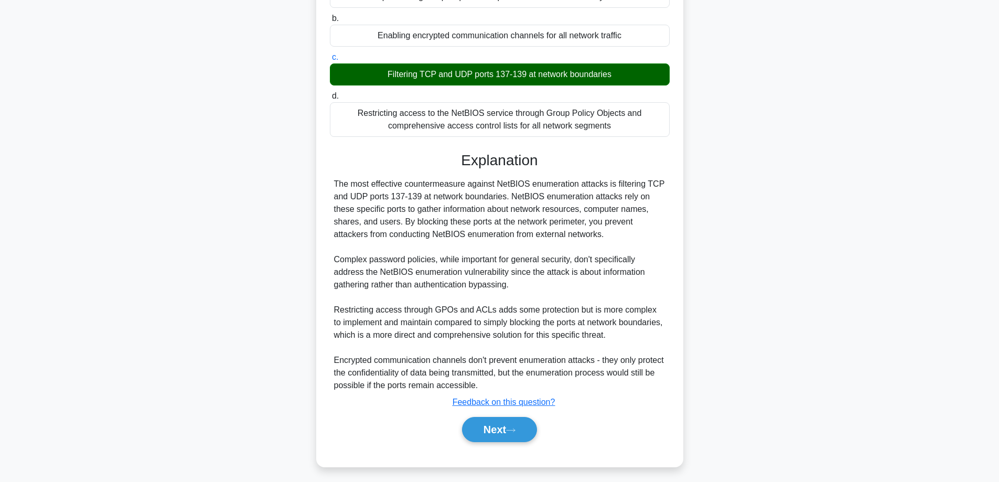
scroll to position [153, 0]
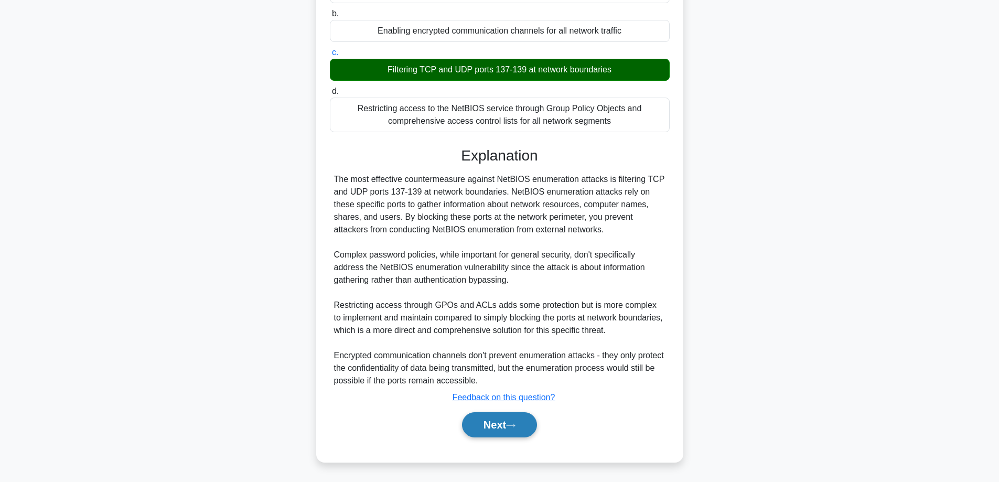
click at [503, 425] on button "Next" at bounding box center [499, 424] width 75 height 25
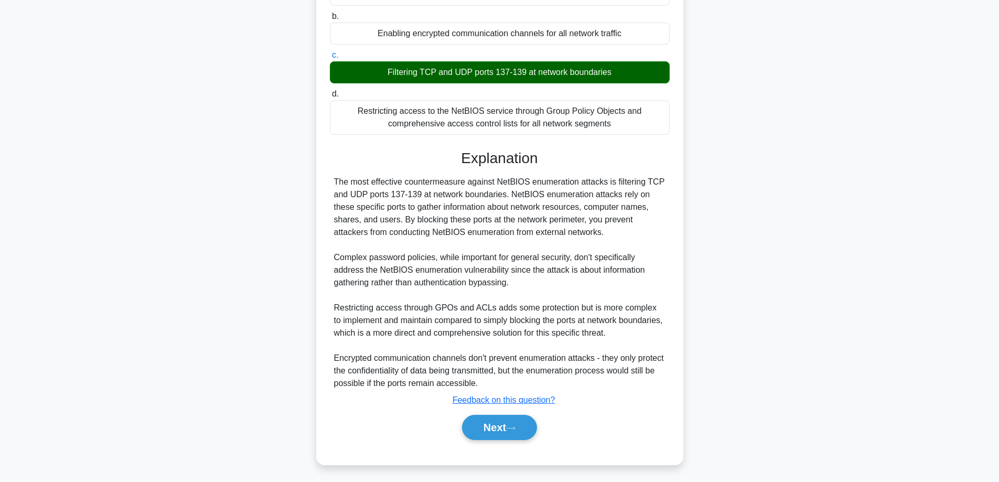
scroll to position [84, 0]
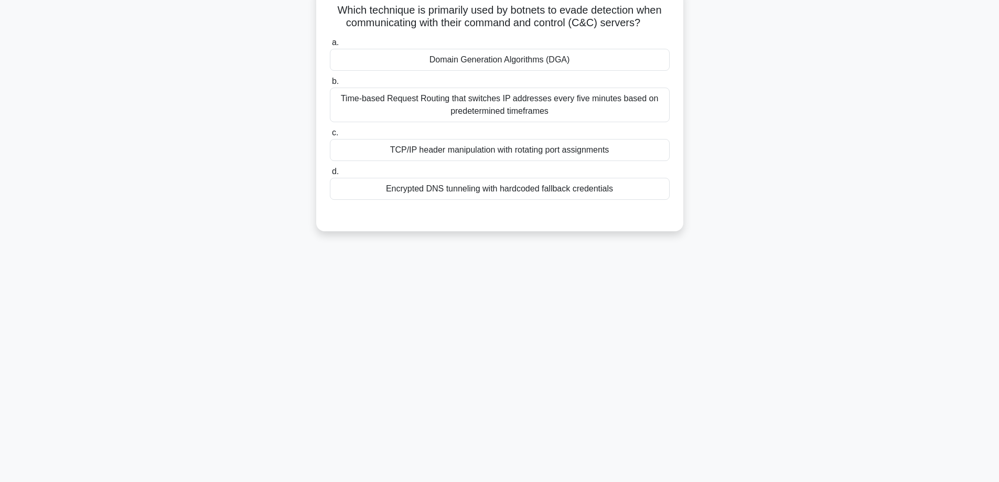
click at [473, 152] on div "TCP/IP header manipulation with rotating port assignments" at bounding box center [500, 150] width 340 height 22
click at [330, 136] on input "c. TCP/IP header manipulation with rotating port assignments" at bounding box center [330, 133] width 0 height 7
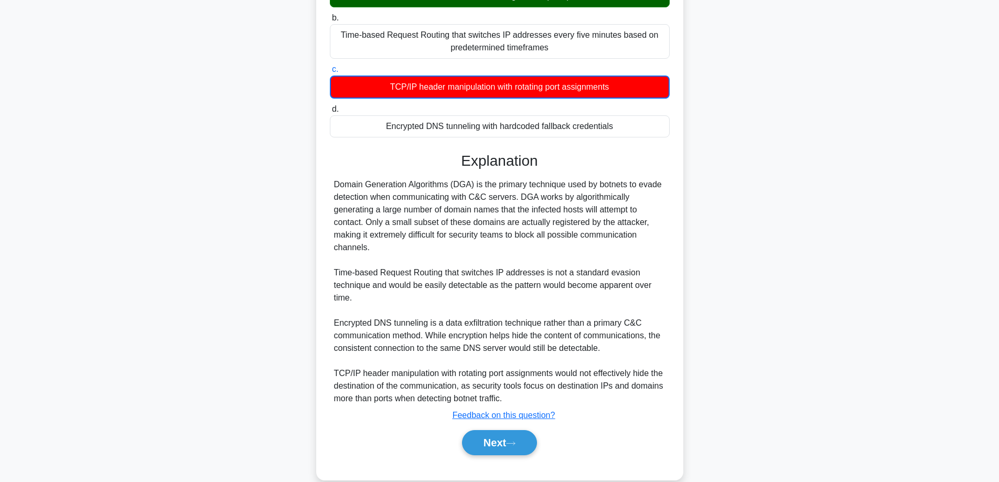
scroll to position [166, 0]
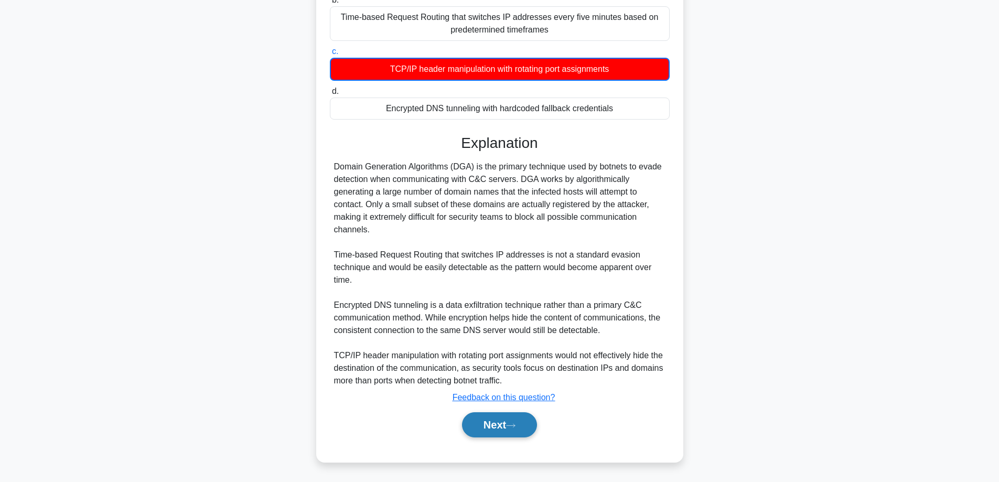
click at [493, 430] on button "Next" at bounding box center [499, 424] width 75 height 25
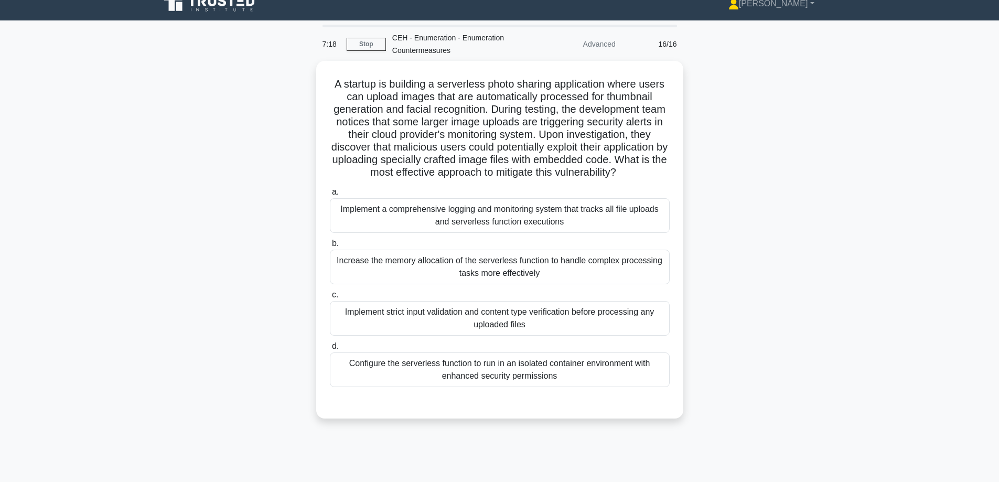
scroll to position [0, 0]
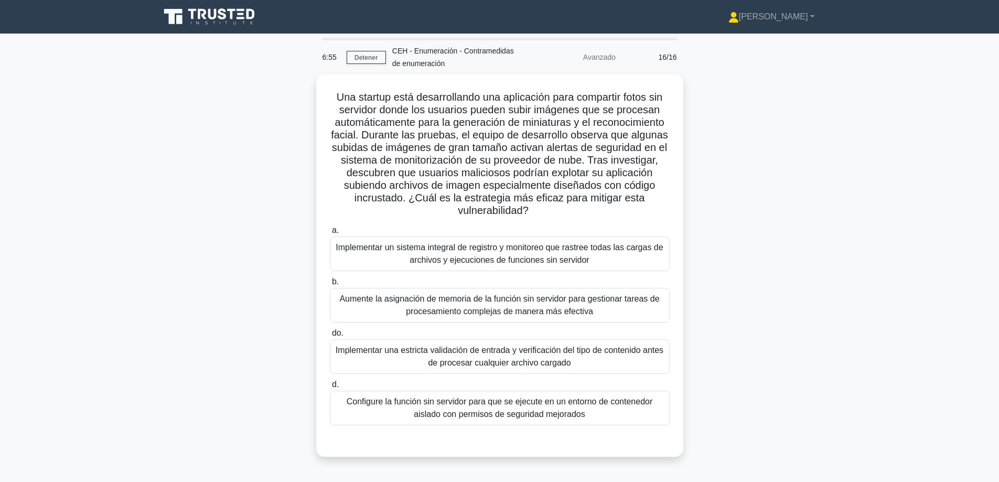
click at [800, 243] on div "Una startup está desarrollando una aplicación para compartir fotos sin servidor…" at bounding box center [500, 272] width 693 height 396
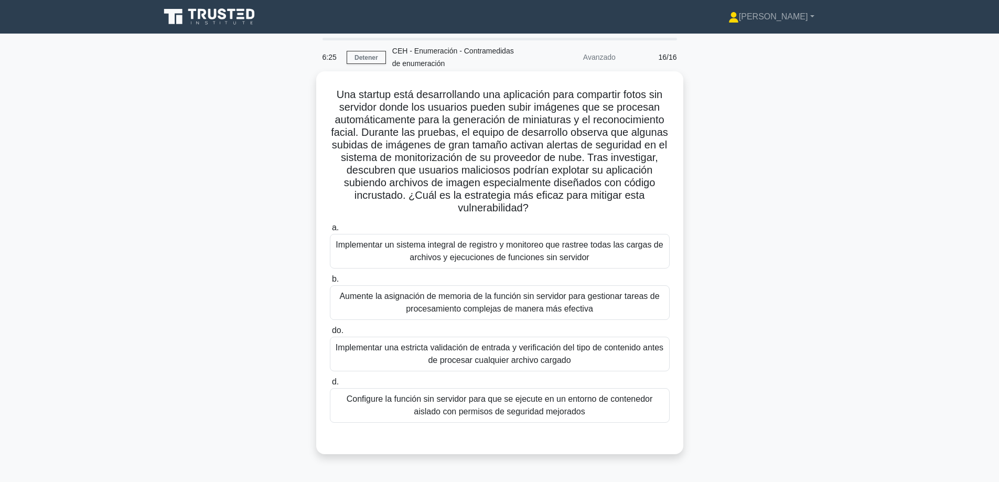
click at [594, 364] on font "Implementar una estricta validación de entrada y verificación del tipo de conte…" at bounding box center [500, 354] width 331 height 25
click at [330, 334] on input "do. Implementar una estricta validación de entrada y verificación del tipo de c…" at bounding box center [330, 330] width 0 height 7
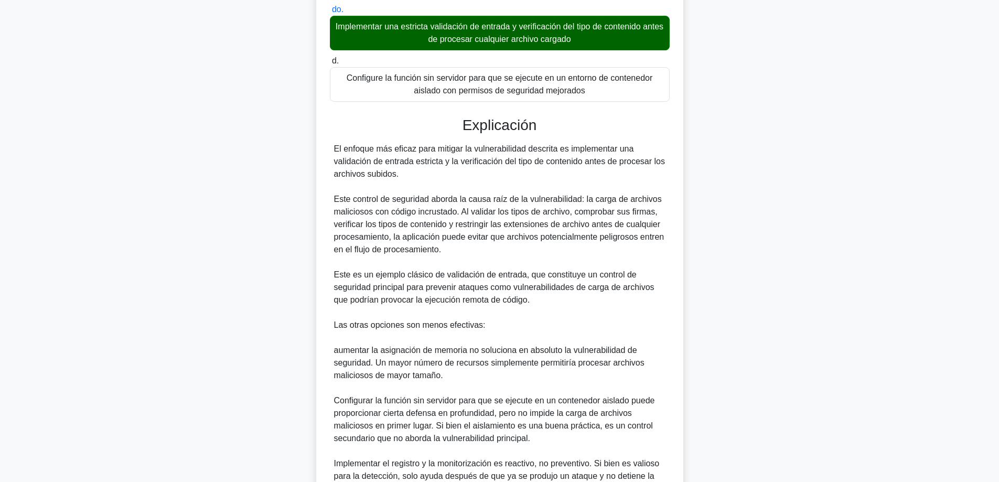
scroll to position [431, 0]
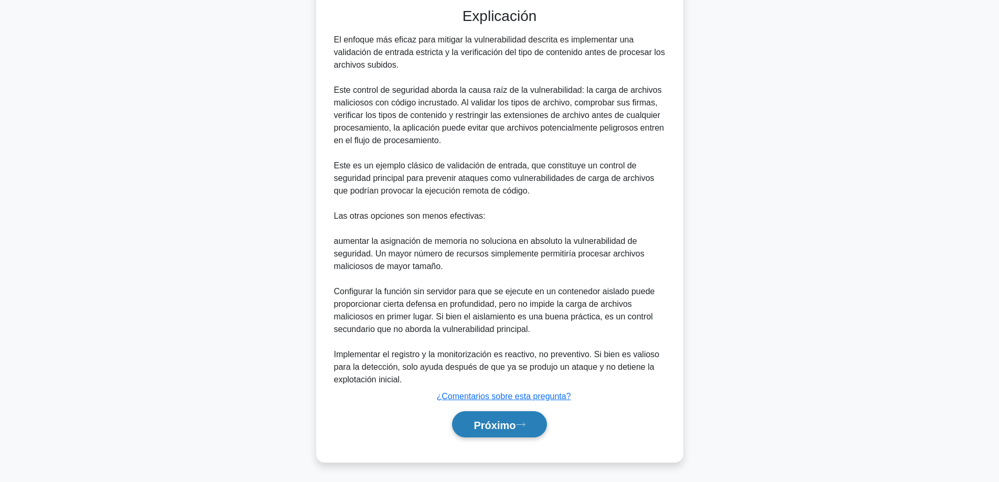
click at [499, 421] on button "Próximo" at bounding box center [499, 424] width 94 height 27
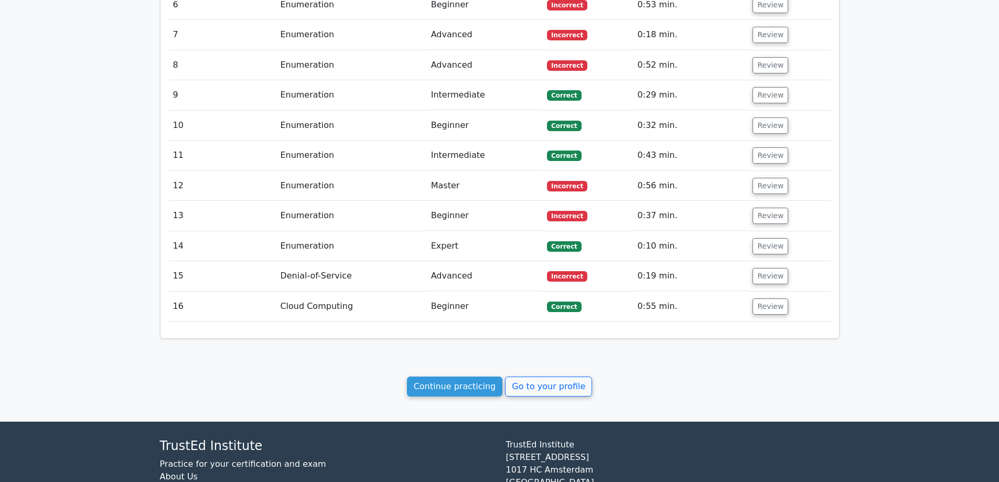
scroll to position [1456, 0]
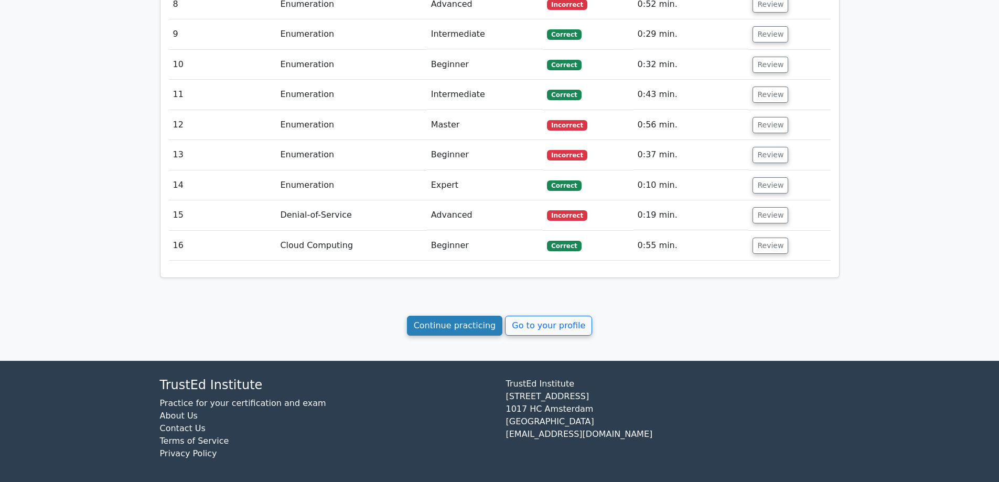
click at [452, 328] on link "Continue practicing" at bounding box center [455, 326] width 96 height 20
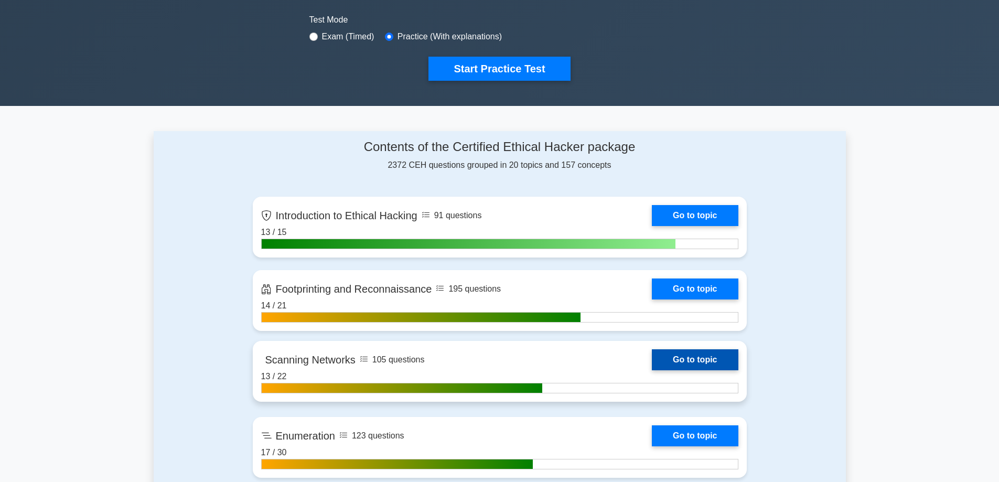
scroll to position [577, 0]
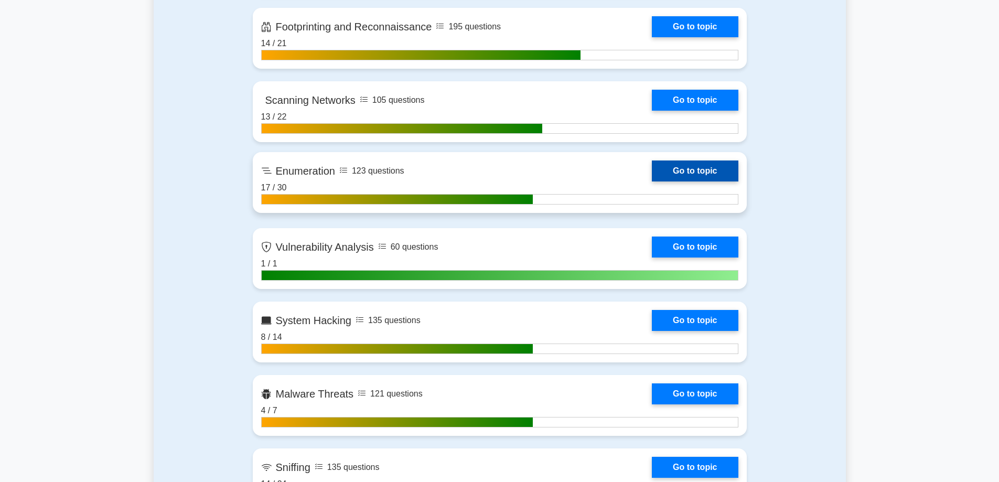
click at [652, 176] on link "Go to topic" at bounding box center [695, 171] width 86 height 21
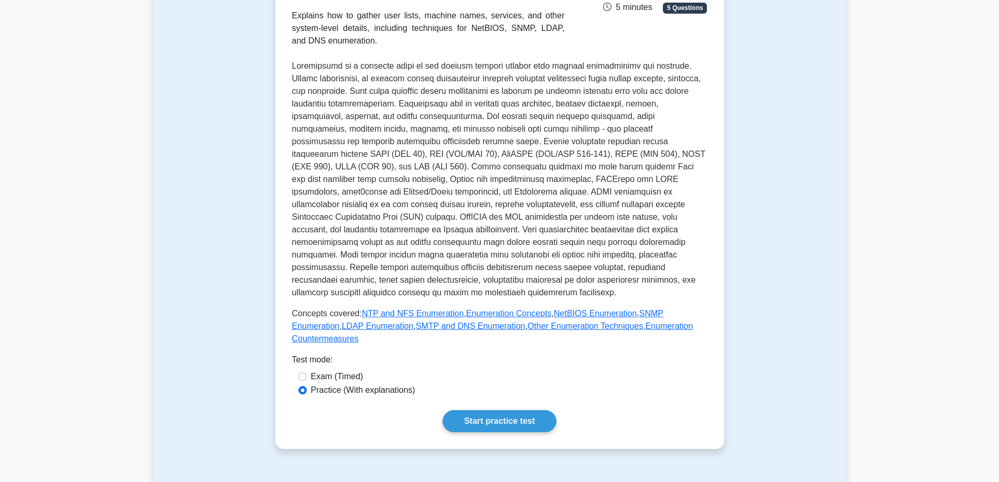
scroll to position [161, 0]
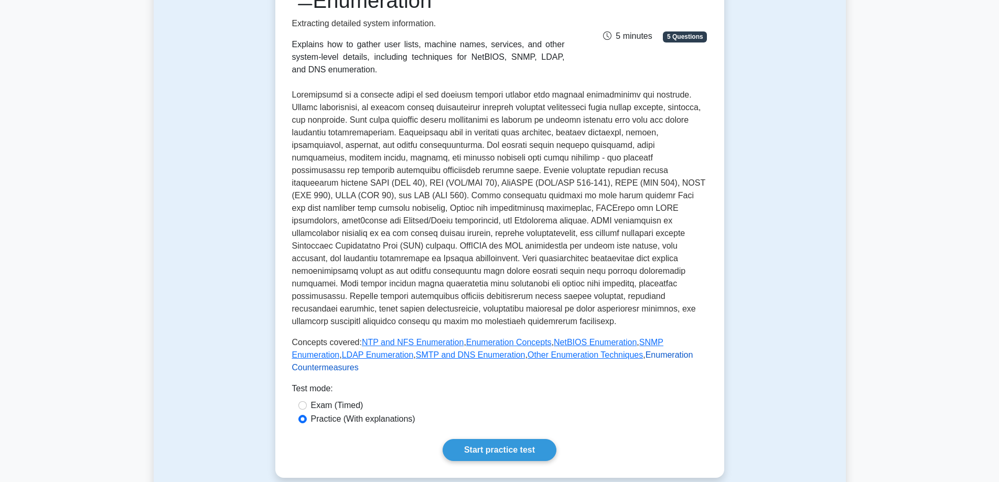
click at [640, 350] on link "Enumeration Countermeasures" at bounding box center [492, 361] width 401 height 22
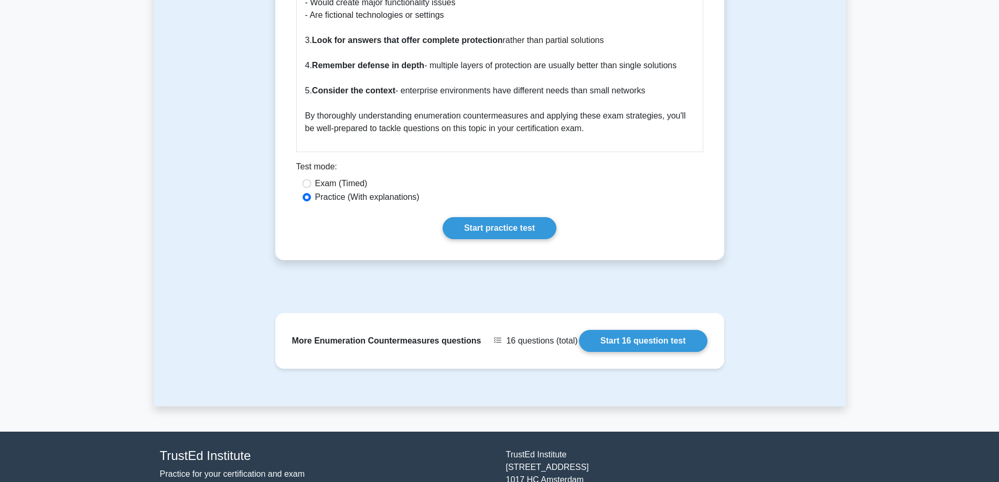
scroll to position [2151, 0]
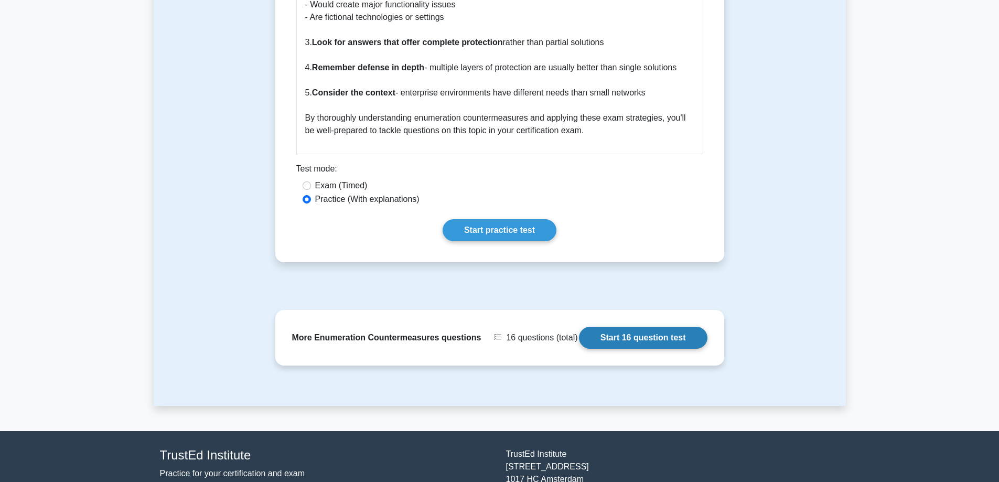
click at [664, 327] on link "Start 16 question test" at bounding box center [643, 338] width 129 height 22
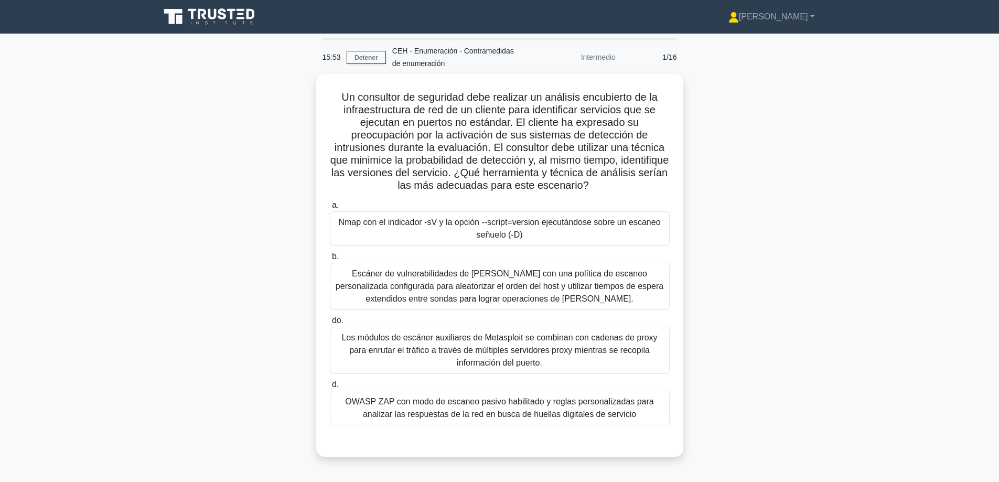
click at [865, 171] on main "15:53 Detener CEH - Enumeración - Contramedidas de enumeración Intermedio 1/16 …" at bounding box center [499, 300] width 999 height 533
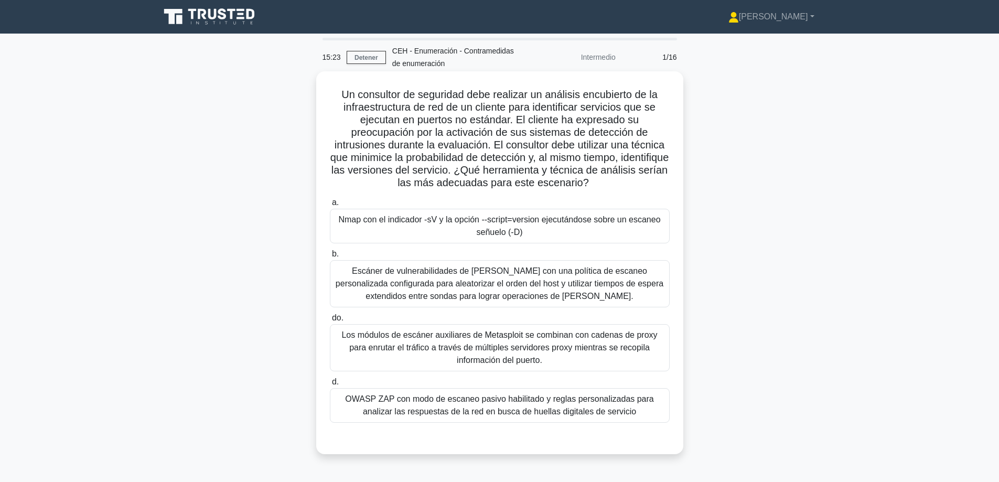
click at [515, 222] on font "Nmap con el indicador -sV y la opción --script=version ejecutándose sobre un es…" at bounding box center [499, 226] width 322 height 22
click at [330, 206] on input "a. Nmap con el indicador -sV y la opción --script=version ejecutándose sobre un…" at bounding box center [330, 202] width 0 height 7
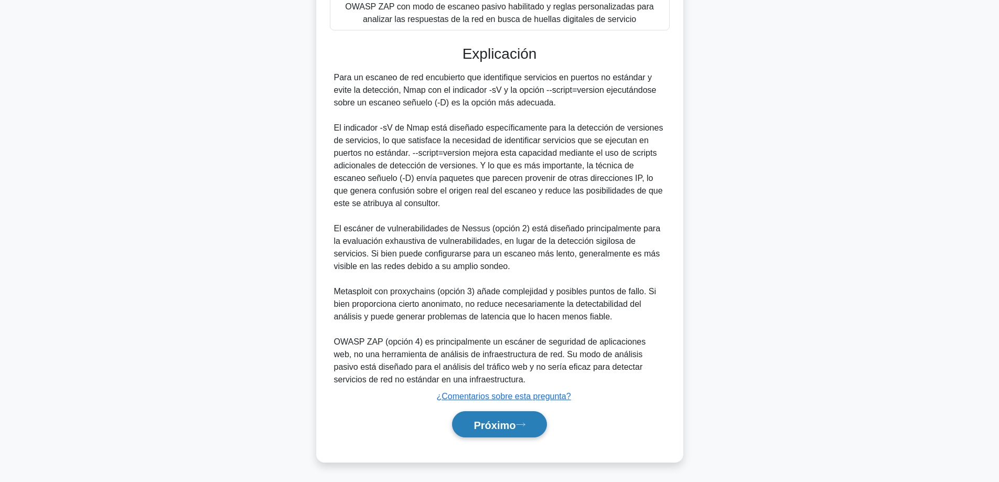
click at [489, 424] on font "Próximo" at bounding box center [495, 425] width 42 height 12
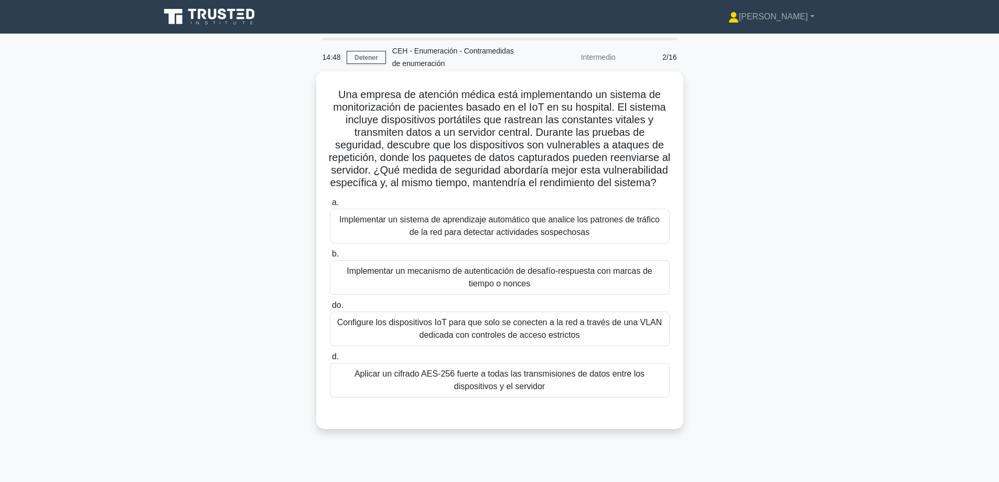
click at [455, 339] on font "Configure los dispositivos IoT para que solo se conecten a la red a través de u…" at bounding box center [499, 329] width 325 height 22
click at [330, 309] on input "do. Configure los dispositivos IoT para que solo se conecten a la red a través …" at bounding box center [330, 305] width 0 height 7
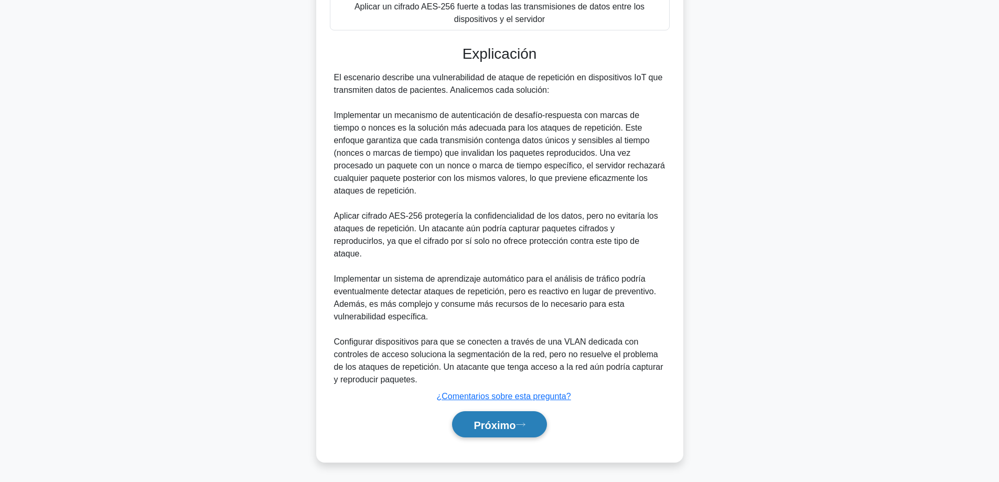
scroll to position [369, 0]
click at [508, 423] on font "Próximo" at bounding box center [495, 425] width 42 height 12
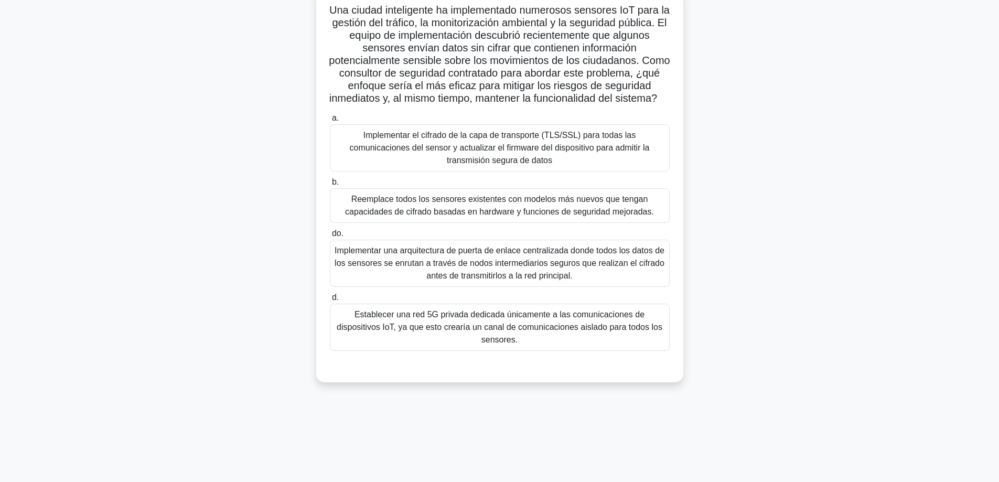
click at [404, 167] on font "Implementar el cifrado de la capa de transporte (TLS/SSL) para todas las comuni…" at bounding box center [500, 148] width 331 height 38
click at [330, 122] on input "a. Implementar el cifrado de la capa de transporte (TLS/SSL) para todas las com…" at bounding box center [330, 118] width 0 height 7
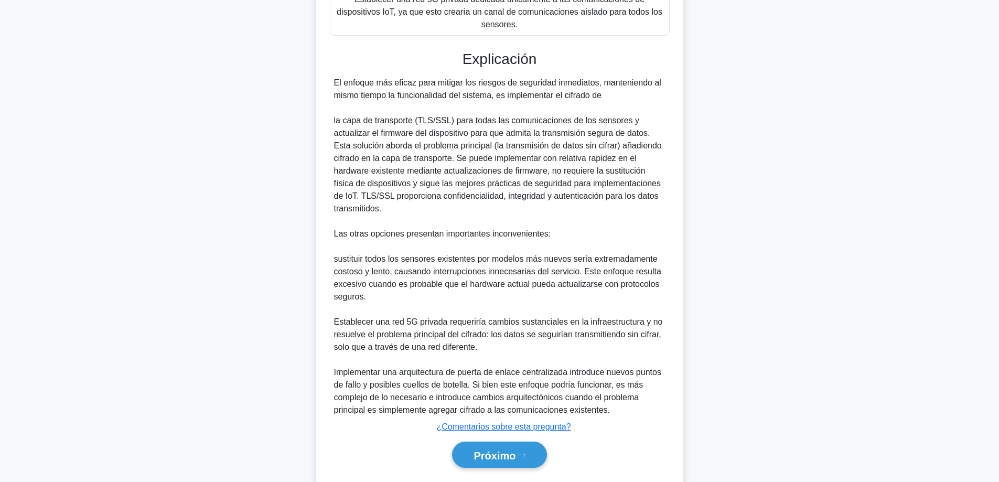
scroll to position [431, 0]
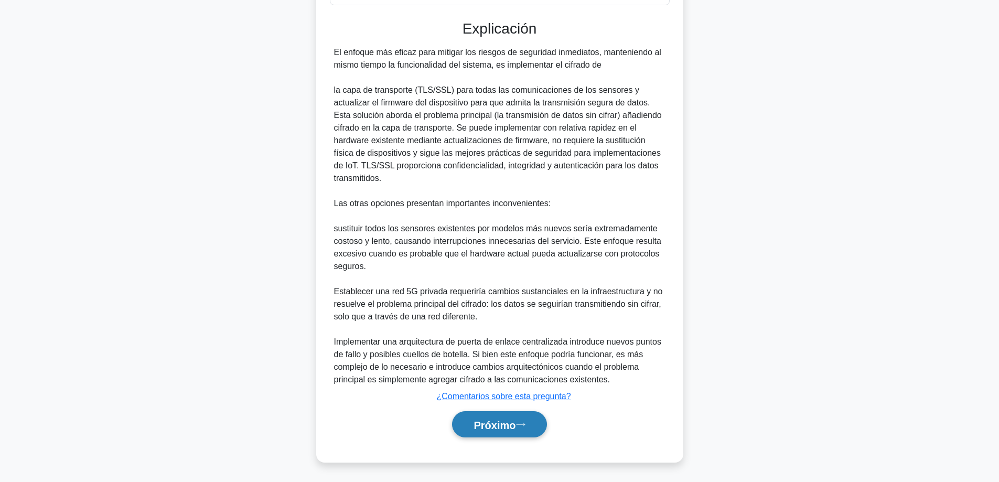
click at [482, 425] on font "Próximo" at bounding box center [495, 425] width 42 height 12
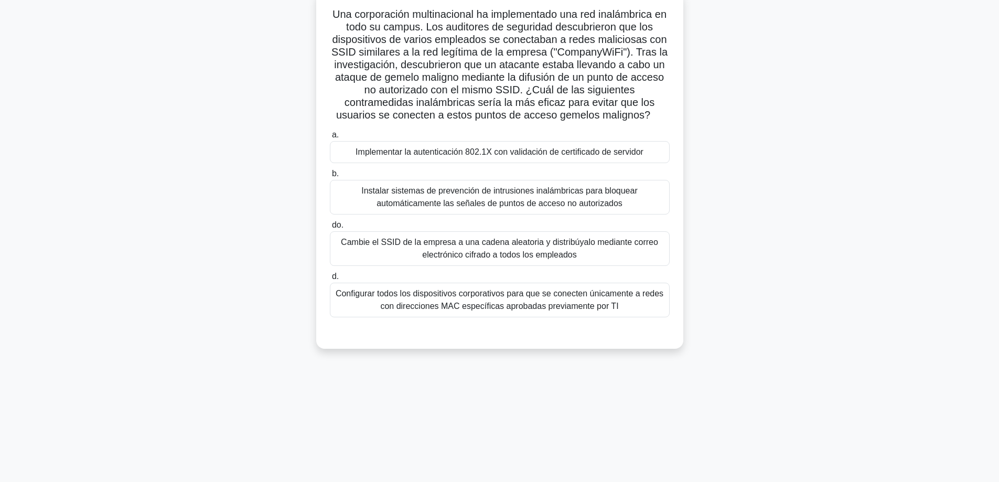
scroll to position [84, 0]
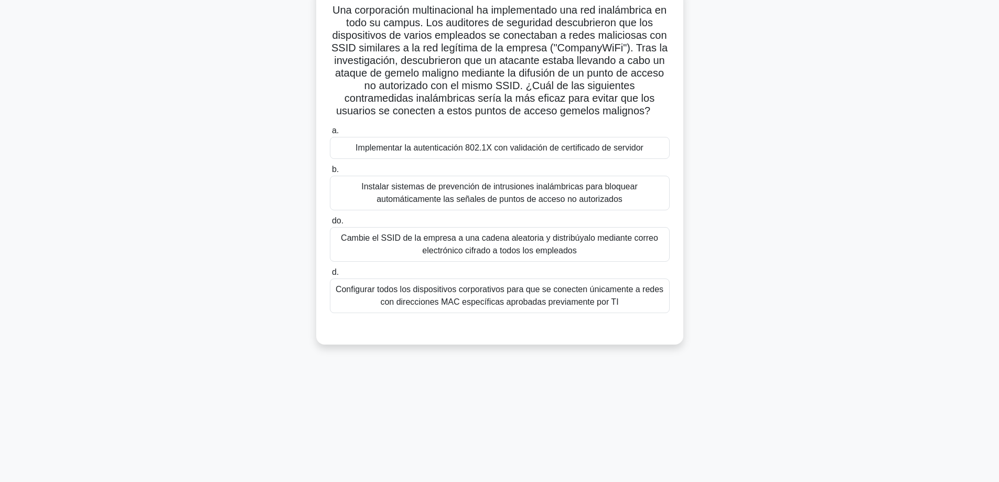
click at [560, 150] on font "Implementar la autenticación 802.1X con validación de certificado de servidor" at bounding box center [500, 147] width 288 height 9
click at [330, 134] on input "a. Implementar la autenticación 802.1X con validación de certificado de servidor" at bounding box center [330, 130] width 0 height 7
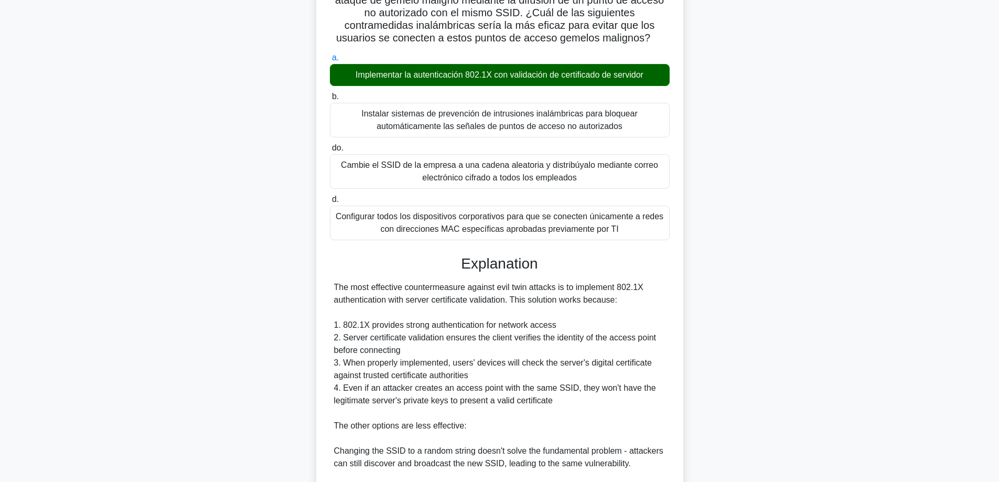
scroll to position [342, 0]
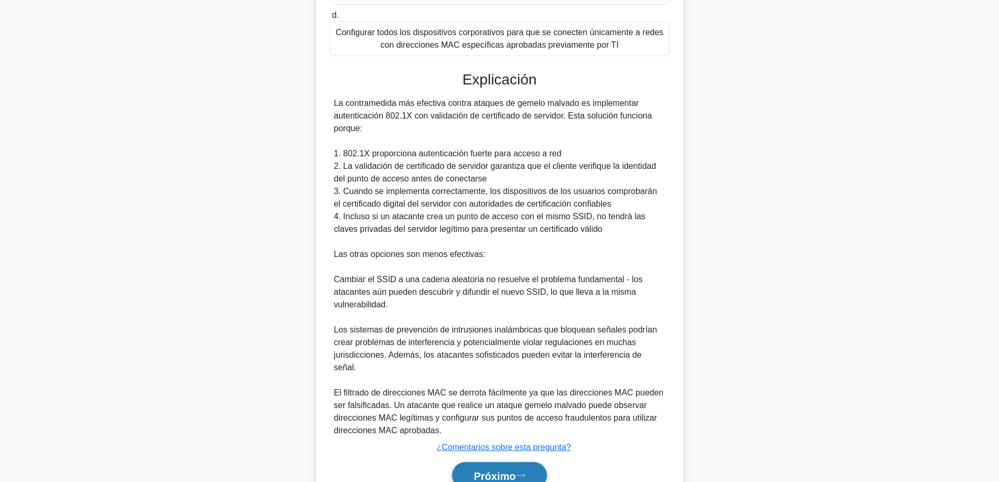
click at [486, 470] on font "Próximo" at bounding box center [495, 476] width 42 height 12
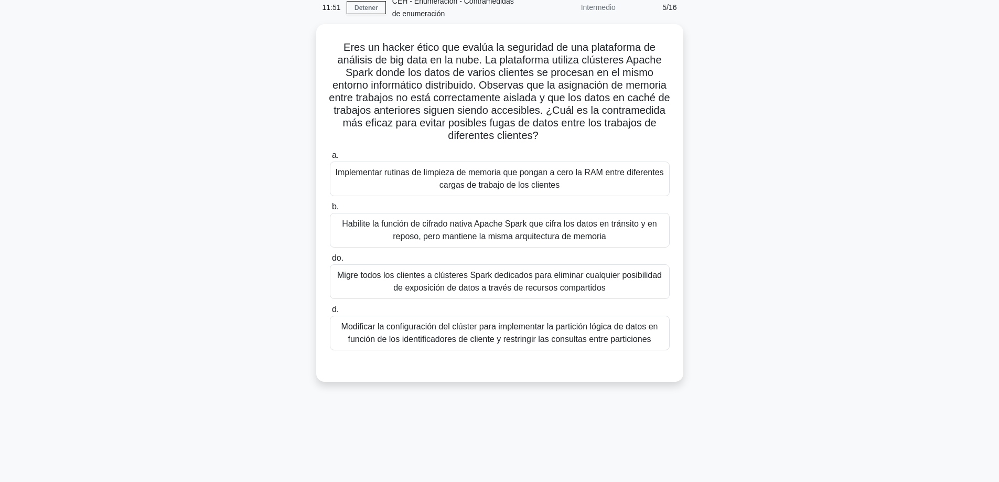
scroll to position [52, 0]
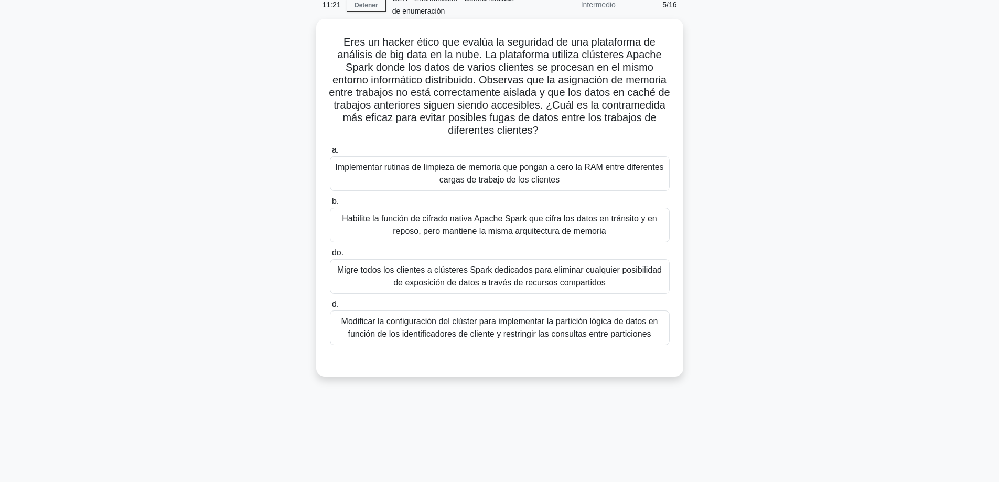
click at [392, 276] on font "Migre todos los clientes a clústeres Spark dedicados para eliminar cualquier po…" at bounding box center [500, 276] width 331 height 25
click at [330, 257] on input "do. Migre todos los clientes a clústeres Spark dedicados para eliminar cualquie…" at bounding box center [330, 253] width 0 height 7
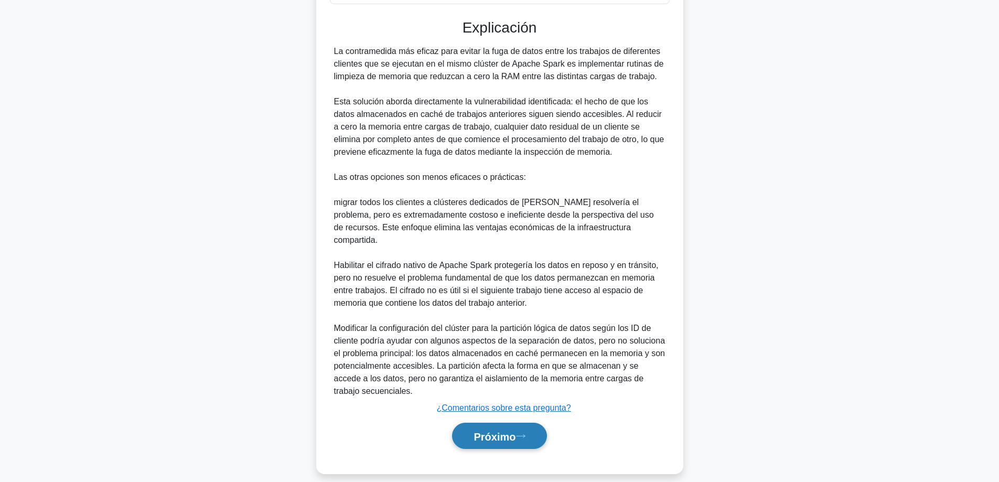
click at [492, 431] on button "Próximo" at bounding box center [499, 436] width 94 height 27
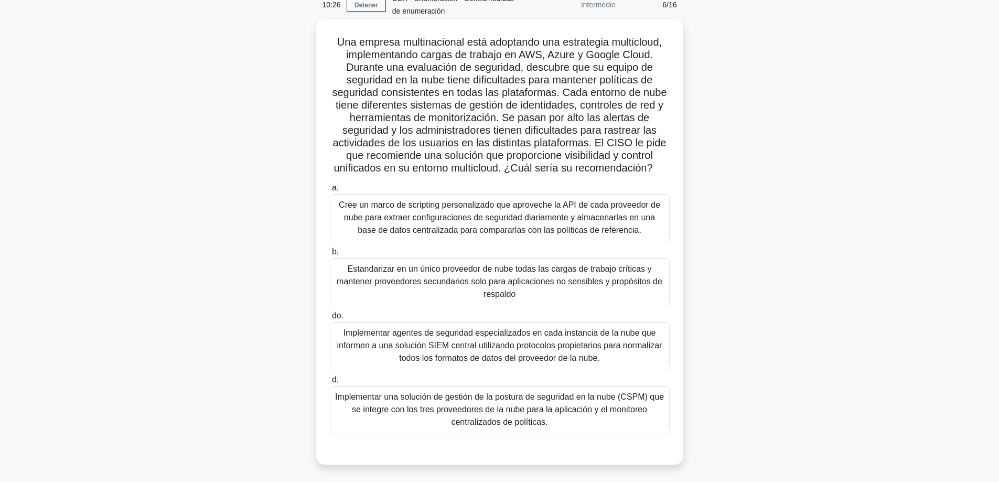
click at [515, 408] on font "Implementar una solución de gestión de la postura de seguridad en la nube (CSPM…" at bounding box center [499, 409] width 329 height 34
click at [330, 384] on input "d. Implementar una solución de gestión de la postura de seguridad en la nube (C…" at bounding box center [330, 380] width 0 height 7
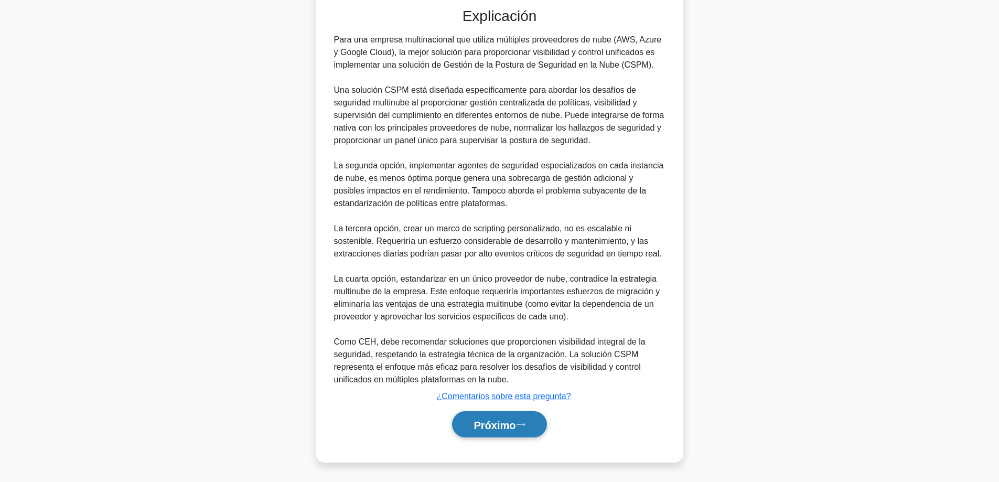
click at [482, 432] on button "Próximo" at bounding box center [499, 424] width 94 height 27
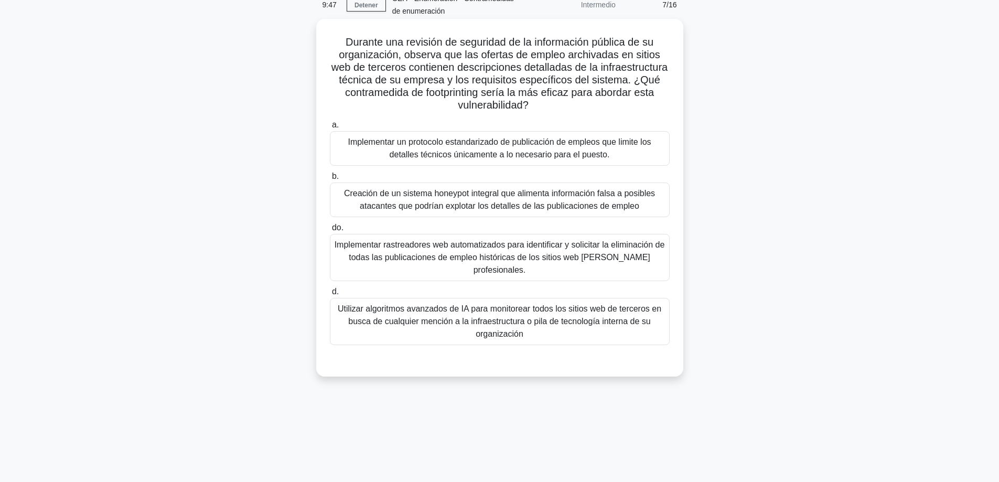
click at [380, 259] on font "Implementar rastreadores web automatizados para identificar y solicitar la elim…" at bounding box center [500, 257] width 331 height 34
click at [330, 231] on input "do. Implementar rastreadores web automatizados para identificar y solicitar la …" at bounding box center [330, 228] width 0 height 7
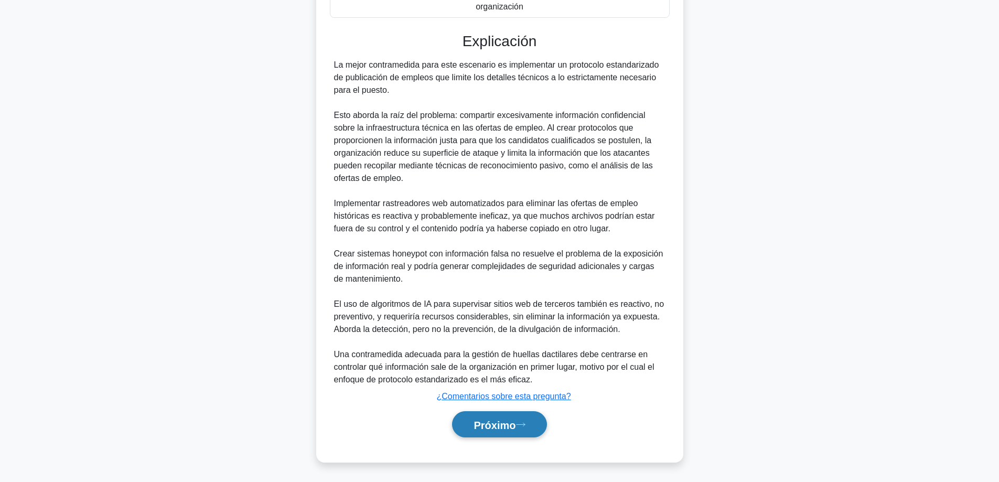
click at [498, 428] on font "Próximo" at bounding box center [495, 425] width 42 height 12
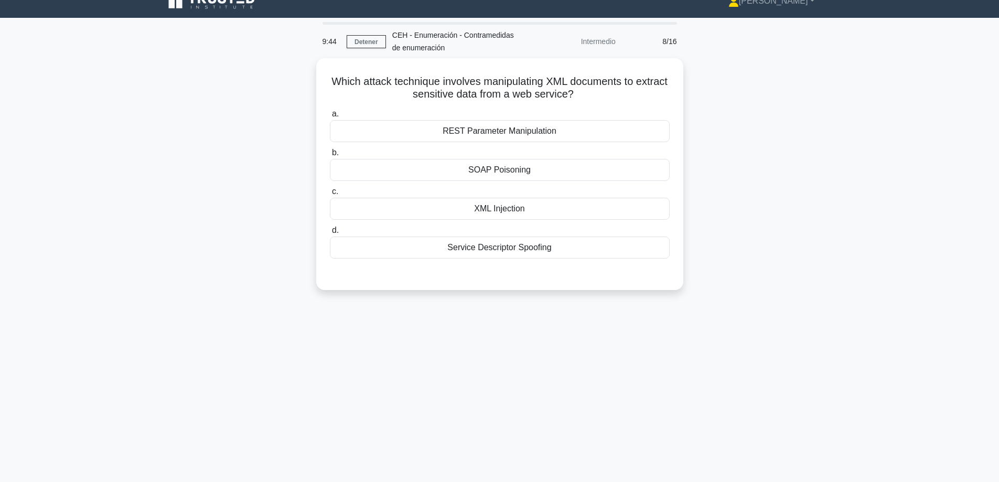
scroll to position [0, 0]
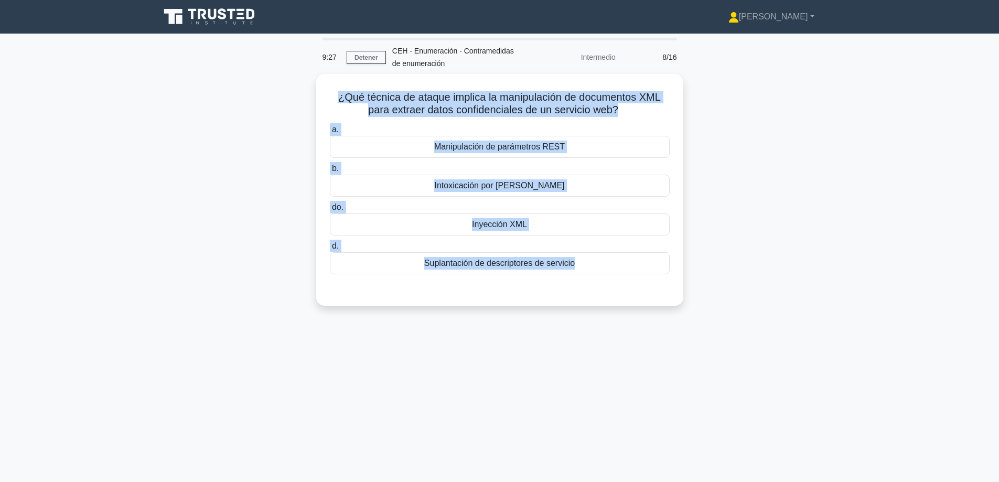
drag, startPoint x: 697, startPoint y: 310, endPoint x: 300, endPoint y: 97, distance: 450.9
click at [300, 97] on div "¿Qué técnica de ataque implica la manipulación de documentos XML para extraer d…" at bounding box center [500, 196] width 693 height 244
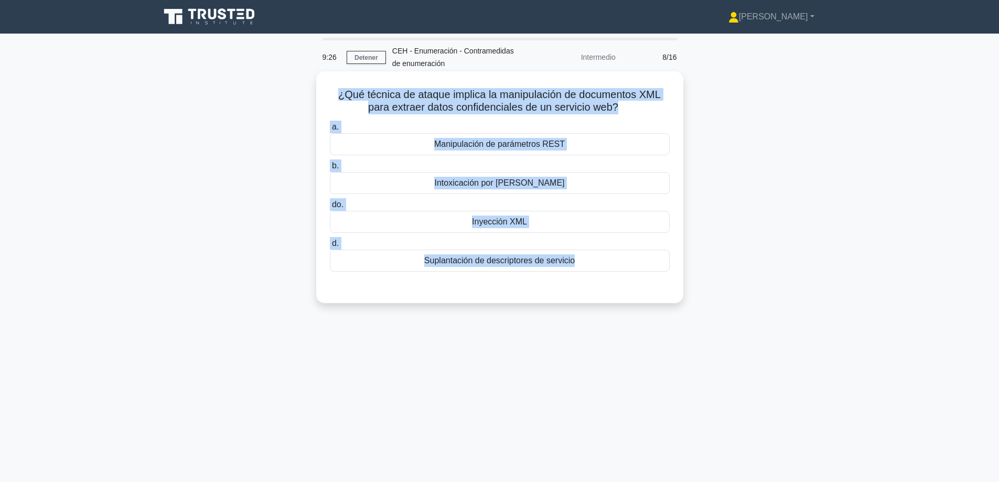
copy div "¿Qué técnica de ataque implica la manipulación de documentos XML para extraer d…"
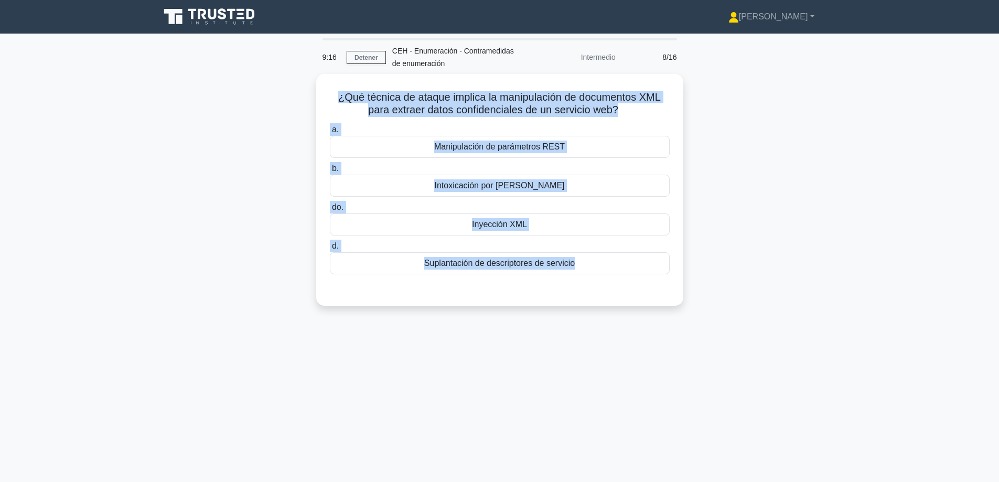
drag, startPoint x: 449, startPoint y: 424, endPoint x: 455, endPoint y: 421, distance: 6.8
click at [449, 424] on div "9:16 Detener CEH - Enumeración - Contramedidas de enumeración Intermedio 8/16 ¿…" at bounding box center [500, 300] width 693 height 525
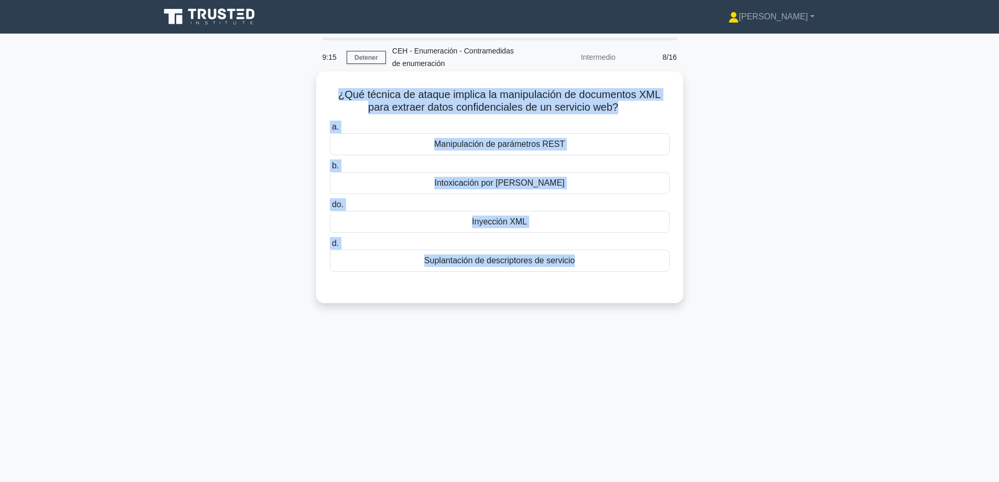
click at [538, 140] on font "Manipulación de parámetros REST" at bounding box center [499, 144] width 131 height 9
click at [330, 131] on input "a. Manipulación de parámetros REST" at bounding box center [330, 127] width 0 height 7
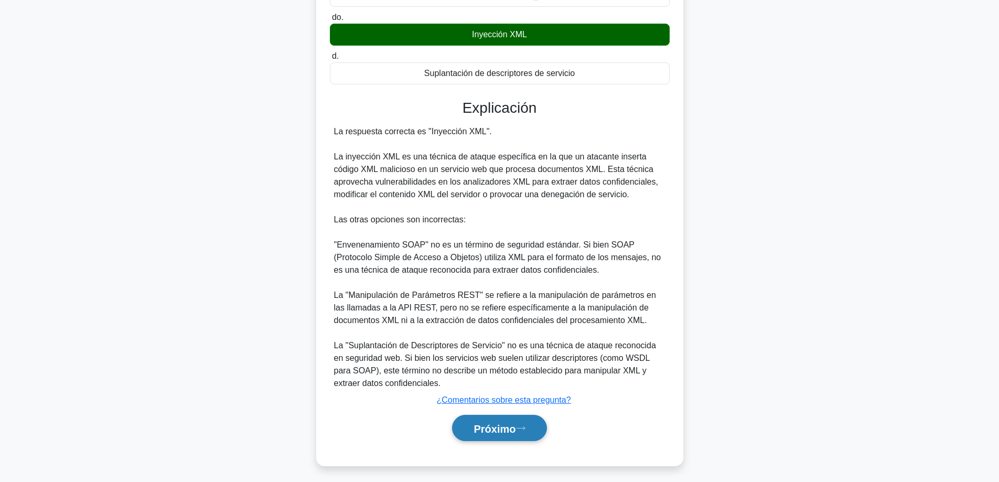
scroll to position [193, 0]
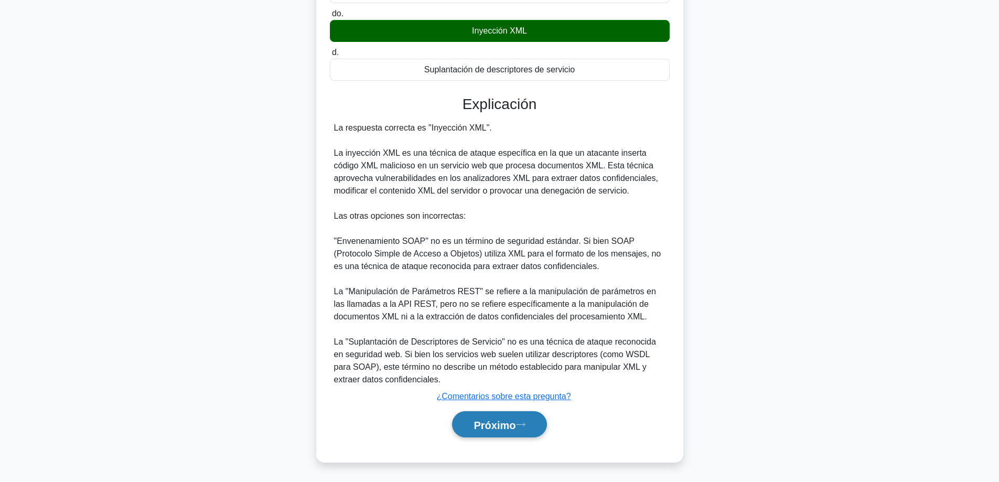
click at [500, 430] on font "Próximo" at bounding box center [495, 425] width 42 height 12
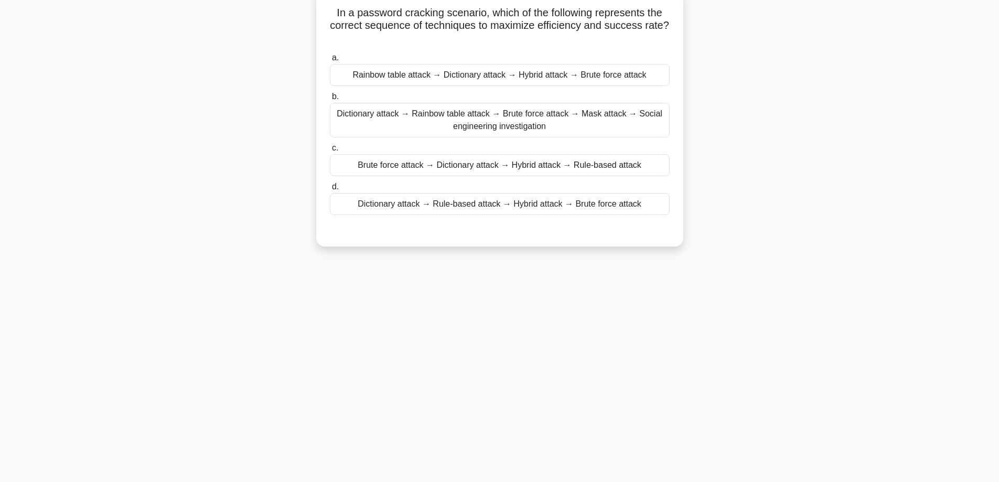
scroll to position [84, 0]
